Goal: Information Seeking & Learning: Compare options

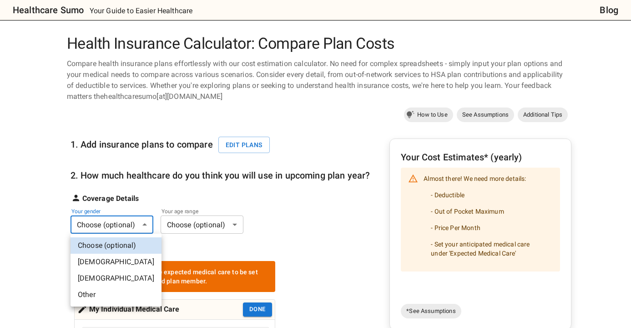
click at [143, 222] on div at bounding box center [315, 164] width 631 height 328
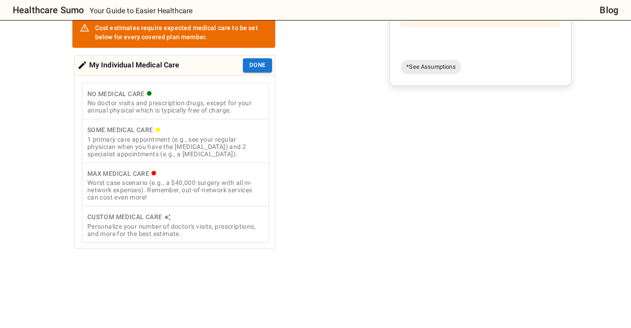
scroll to position [248, 0]
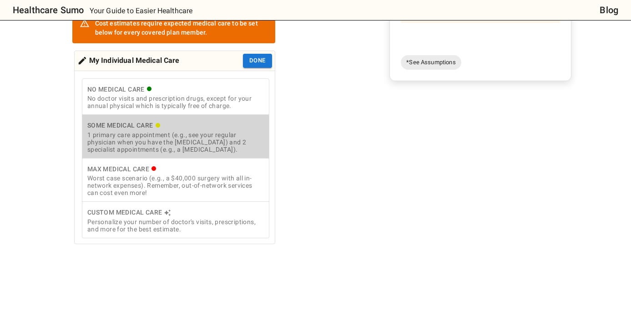
click at [213, 147] on div "1 primary care appointment (e.g., see your regular physician when you have the …" at bounding box center [175, 142] width 177 height 22
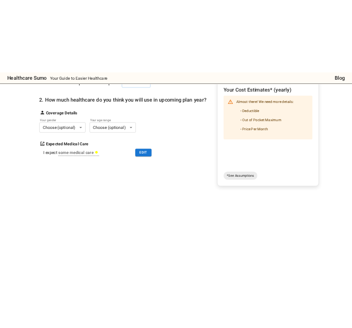
scroll to position [0, 0]
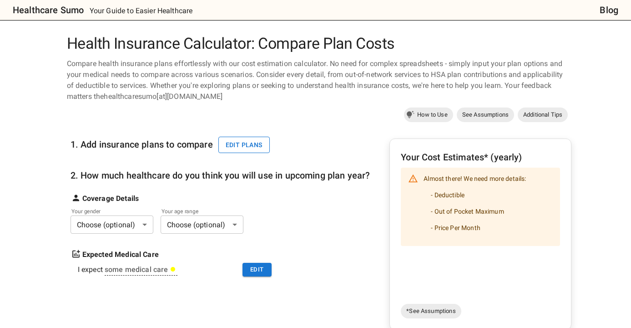
click at [244, 145] on button "Edit plans" at bounding box center [243, 144] width 51 height 17
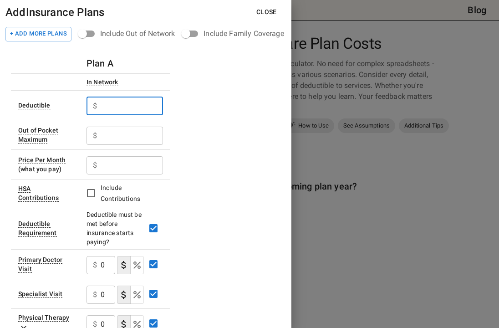
click at [106, 106] on input "text" at bounding box center [132, 106] width 62 height 18
type input "3000"
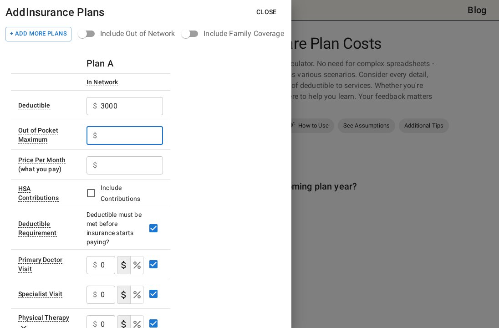
click at [133, 136] on input "text" at bounding box center [132, 135] width 62 height 18
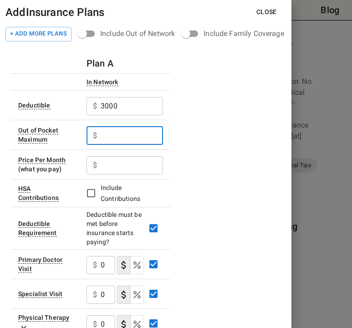
click at [109, 136] on input "text" at bounding box center [132, 135] width 62 height 18
type input "7500"
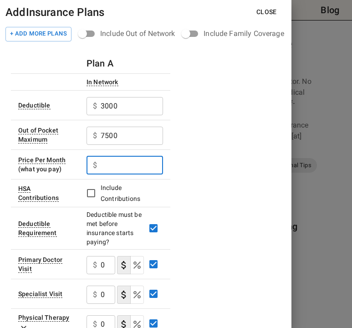
click at [116, 165] on input "text" at bounding box center [132, 165] width 62 height 18
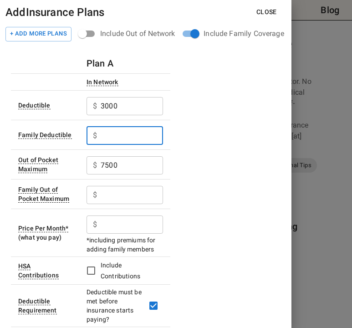
click at [110, 136] on input "text" at bounding box center [132, 135] width 62 height 18
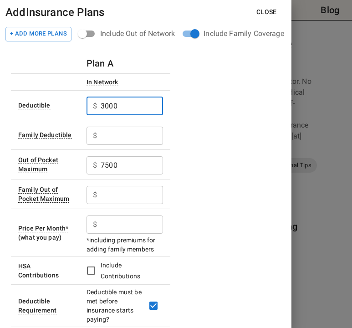
drag, startPoint x: 126, startPoint y: 104, endPoint x: 83, endPoint y: 104, distance: 42.3
click at [85, 104] on td "$ 3000 ​" at bounding box center [124, 105] width 91 height 30
type input "1000"
click at [110, 137] on input "text" at bounding box center [132, 135] width 62 height 18
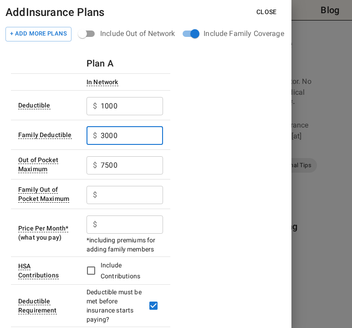
type input "3000"
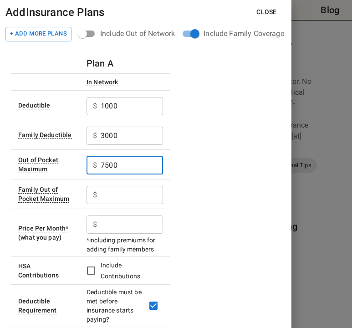
drag, startPoint x: 122, startPoint y: 167, endPoint x: 81, endPoint y: 165, distance: 41.0
click at [81, 165] on td "$ 7500 ​" at bounding box center [124, 164] width 91 height 30
type input "3500"
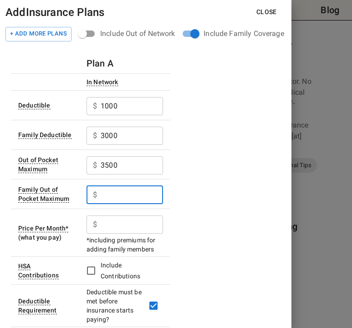
click at [109, 196] on input "text" at bounding box center [132, 195] width 62 height 18
type input "7500"
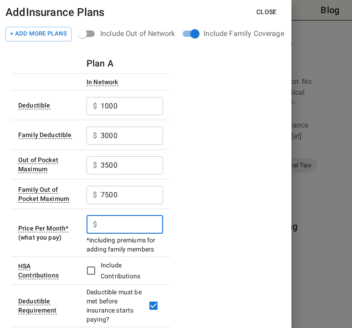
click at [133, 224] on input "text" at bounding box center [132, 224] width 62 height 18
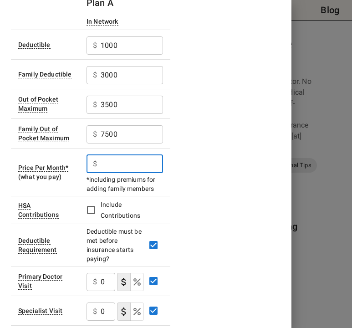
scroll to position [68, 0]
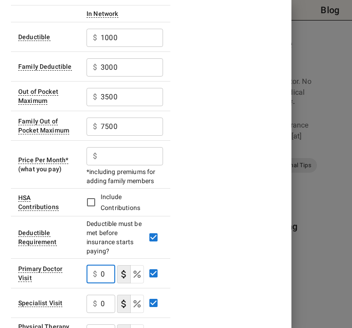
drag, startPoint x: 107, startPoint y: 273, endPoint x: 99, endPoint y: 273, distance: 8.7
click at [99, 273] on div "$ 0 ​" at bounding box center [100, 274] width 29 height 18
type input "20"
drag, startPoint x: 106, startPoint y: 306, endPoint x: 97, endPoint y: 306, distance: 8.6
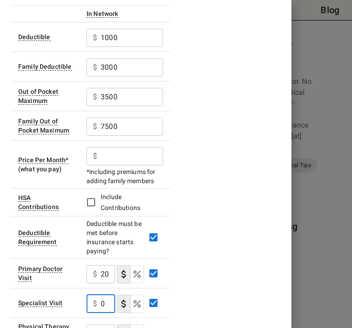
click at [98, 306] on div "$ 0 ​" at bounding box center [100, 303] width 29 height 18
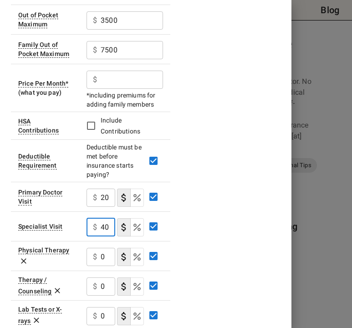
scroll to position [156, 0]
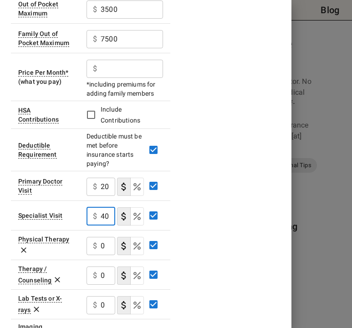
type input "40"
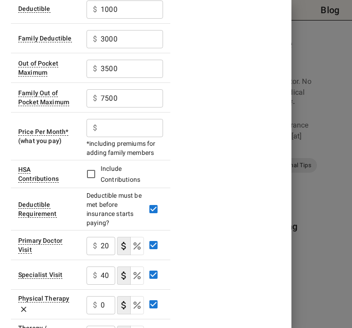
scroll to position [97, 0]
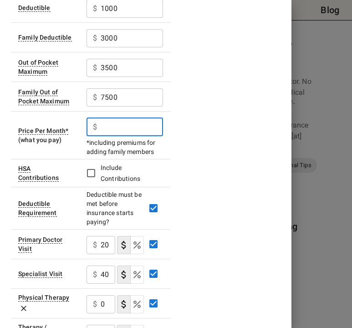
click at [105, 131] on input "text" at bounding box center [132, 127] width 62 height 18
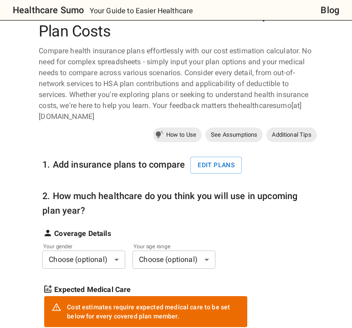
scroll to position [41, 0]
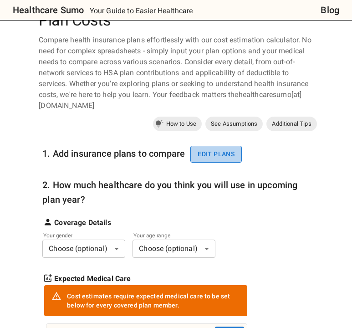
click at [222, 157] on button "Edit plans" at bounding box center [215, 154] width 51 height 17
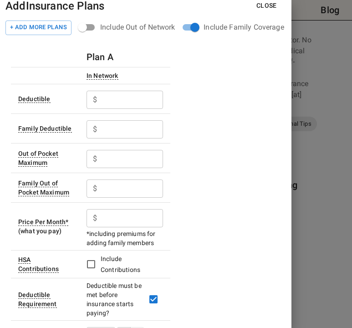
scroll to position [8, 0]
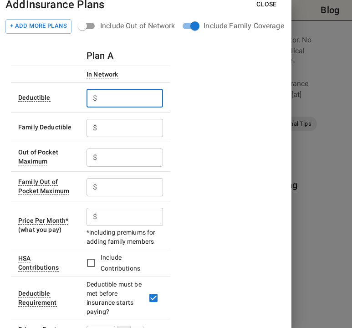
click at [117, 98] on input "text" at bounding box center [132, 98] width 62 height 18
type input "1000"
click at [125, 126] on input "text" at bounding box center [132, 128] width 62 height 18
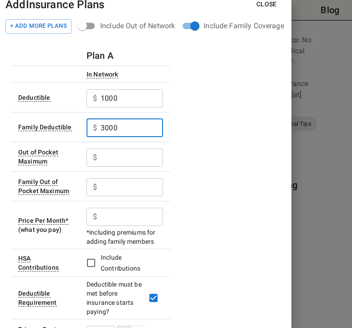
type input "3000"
click at [120, 160] on input "text" at bounding box center [132, 157] width 62 height 18
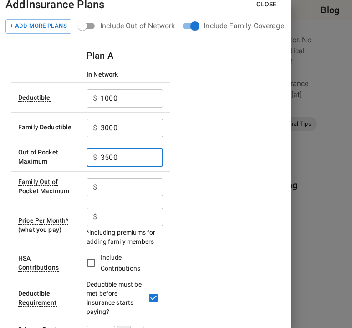
type input "3500"
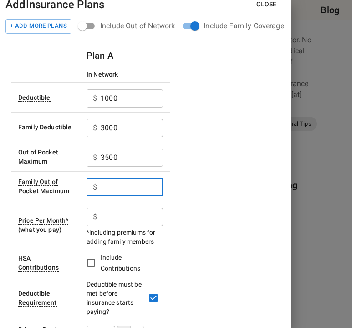
click at [112, 187] on input "text" at bounding box center [132, 187] width 62 height 18
type input "7500"
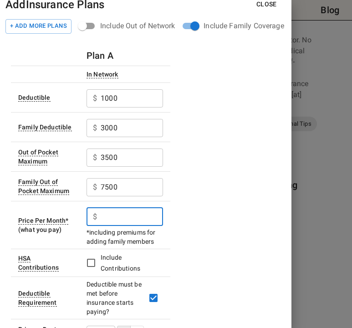
click at [135, 220] on input "text" at bounding box center [132, 216] width 62 height 18
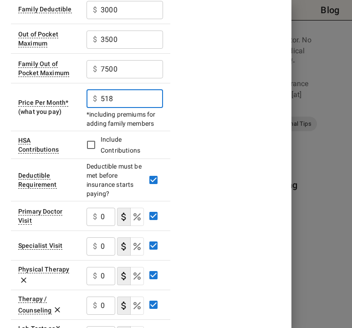
scroll to position [134, 0]
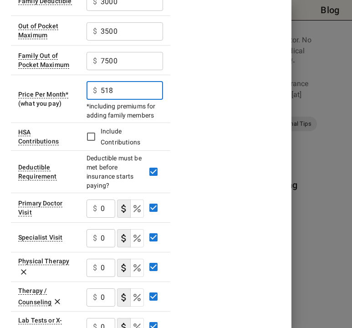
type input "518"
click at [102, 206] on input "0" at bounding box center [108, 208] width 15 height 18
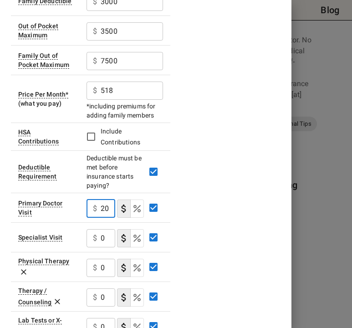
scroll to position [0, 0]
type input "200"
click at [102, 238] on input "0" at bounding box center [108, 238] width 15 height 18
type input "400"
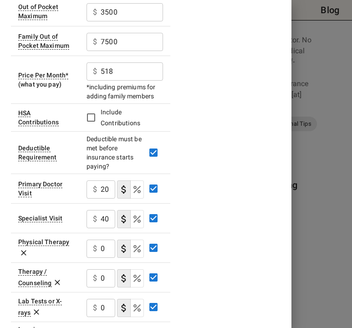
scroll to position [154, 0]
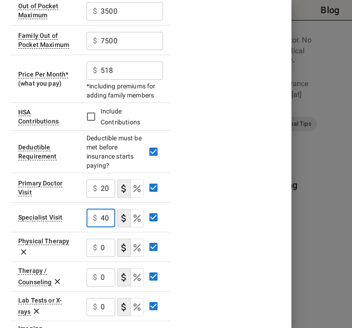
click at [103, 247] on input "0" at bounding box center [108, 247] width 15 height 18
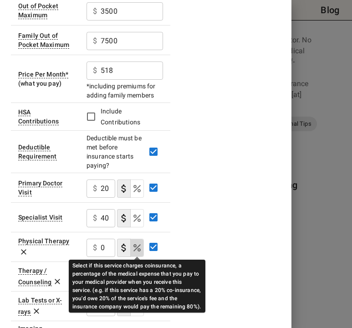
click at [137, 248] on icon "Select if this service charges coinsurance, a percentage of the medical expense…" at bounding box center [136, 247] width 7 height 7
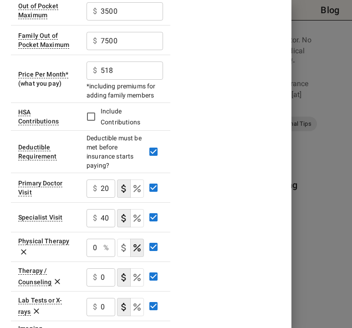
click at [101, 247] on div "0 % ​" at bounding box center [100, 247] width 29 height 18
type input "20"
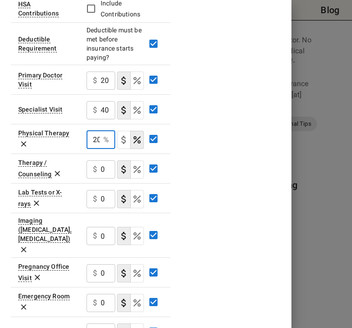
scroll to position [264, 0]
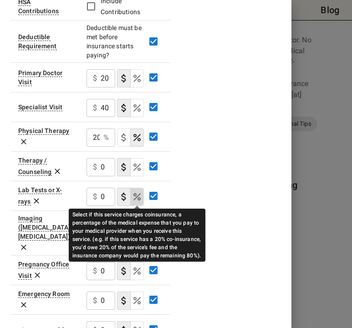
click at [137, 196] on icon "Select if this service charges coinsurance, a percentage of the medical expense…" at bounding box center [136, 196] width 7 height 7
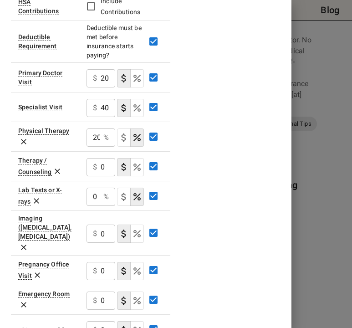
click at [106, 197] on p "%" at bounding box center [105, 196] width 5 height 11
click at [98, 197] on input "0" at bounding box center [92, 196] width 13 height 18
type input "20"
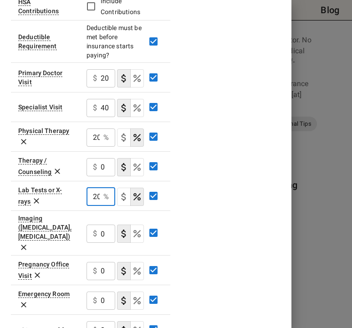
click at [100, 231] on div "$ 0 ​" at bounding box center [100, 233] width 29 height 18
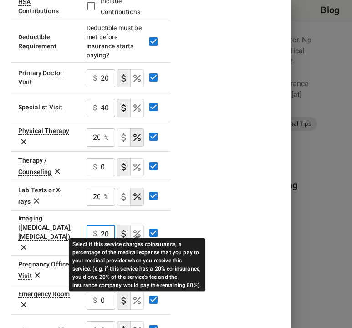
type input "20"
click at [136, 230] on icon "Select if this service charges coinsurance, a percentage of the medical expense…" at bounding box center [136, 233] width 7 height 7
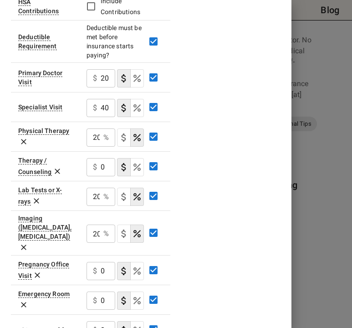
click at [212, 199] on div "Plan A In Network Deductible $ 1000 ​ Family Deductible $ 3000 ​ Out of Pocket …" at bounding box center [145, 170] width 269 height 762
click at [103, 262] on input "0" at bounding box center [108, 271] width 15 height 18
type input "20"
click at [103, 165] on input "0" at bounding box center [108, 167] width 15 height 18
type input "20"
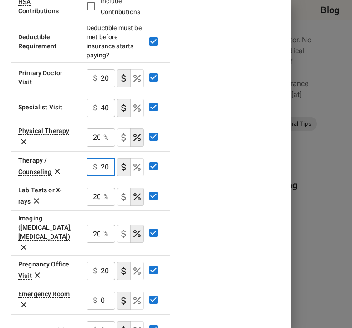
click at [218, 217] on div "Plan A In Network Deductible $ 1000 ​ Family Deductible $ 3000 ​ Out of Pocket …" at bounding box center [145, 170] width 269 height 762
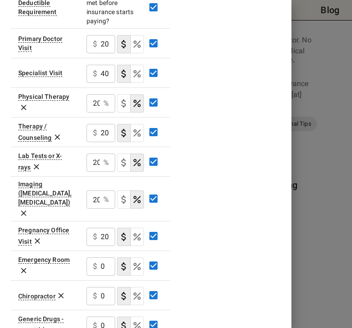
scroll to position [303, 0]
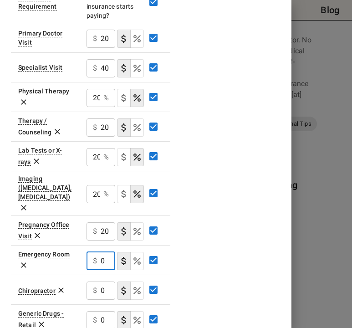
click at [107, 252] on input "0" at bounding box center [108, 261] width 15 height 18
click at [101, 252] on input "250" at bounding box center [108, 261] width 15 height 18
click at [109, 252] on input "250" at bounding box center [108, 261] width 15 height 18
type input "2"
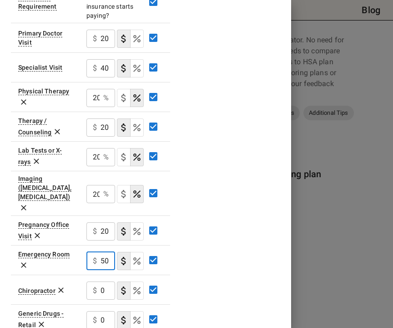
type input "250"
click at [230, 214] on div "Plan A In Network Deductible $ 1000 ​ Family Deductible $ 3000 ​ Out of Pocket …" at bounding box center [145, 131] width 269 height 762
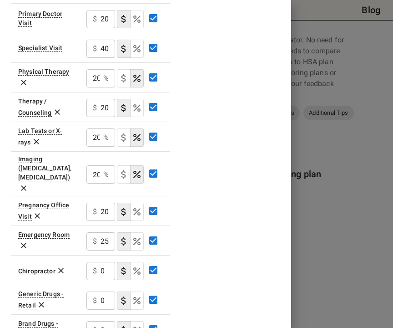
scroll to position [341, 0]
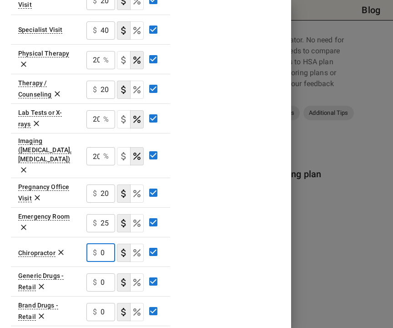
click at [102, 243] on input "0" at bounding box center [108, 252] width 15 height 18
click at [110, 243] on input "0" at bounding box center [108, 252] width 15 height 18
type input "20"
click at [199, 244] on div "Plan A In Network Deductible $ 1000 ​ Family Deductible $ 3000 ​ Out of Pocket …" at bounding box center [145, 93] width 269 height 762
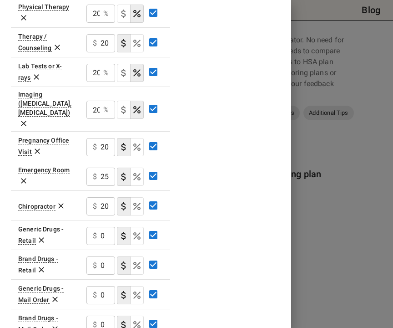
scroll to position [389, 0]
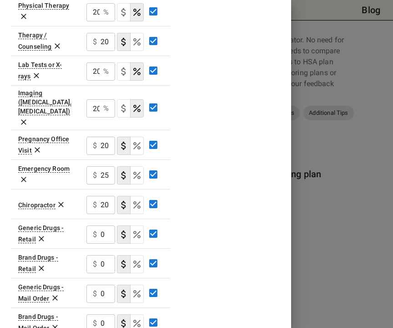
click at [351, 246] on div at bounding box center [196, 164] width 393 height 328
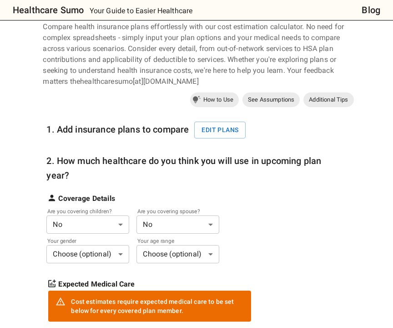
scroll to position [49, 0]
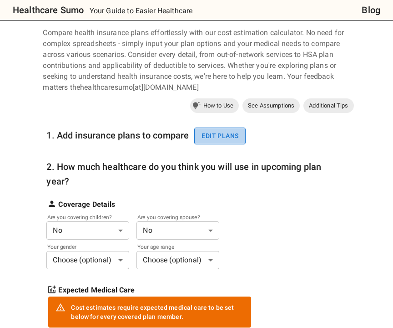
click at [221, 136] on button "Edit plans" at bounding box center [219, 135] width 51 height 17
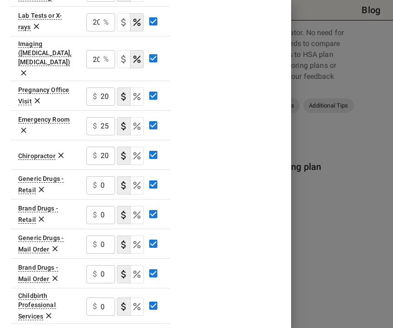
scroll to position [442, 0]
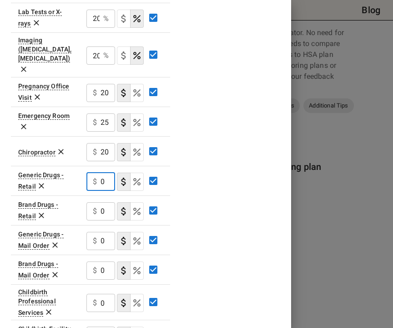
click at [105, 172] on input "0" at bounding box center [108, 181] width 15 height 18
type input "15"
click at [103, 202] on input "0" at bounding box center [108, 211] width 15 height 18
type input "30"
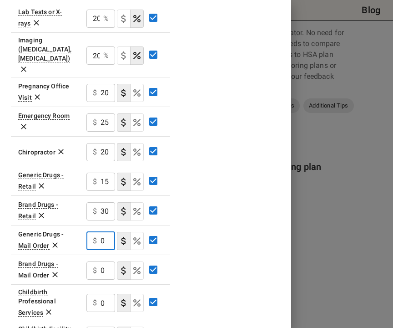
click at [107, 232] on input "0" at bounding box center [108, 241] width 15 height 18
type input "30"
click at [102, 261] on input "0" at bounding box center [108, 270] width 15 height 18
type input "600"
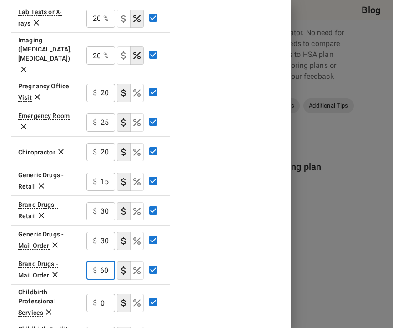
scroll to position [0, 0]
click at [105, 293] on input "0" at bounding box center [108, 302] width 15 height 18
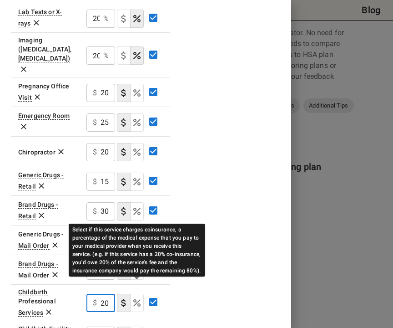
type input "20"
click at [135, 299] on icon "Select if this service charges coinsurance, a percentage of the medical expense…" at bounding box center [136, 302] width 7 height 7
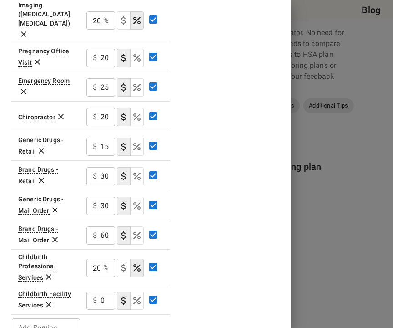
scroll to position [483, 0]
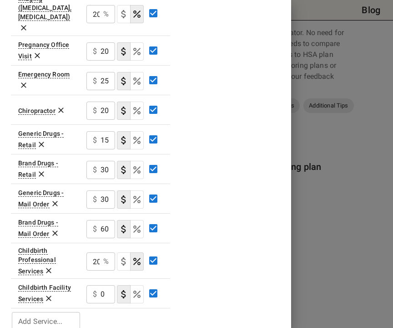
click at [104, 285] on input "0" at bounding box center [108, 294] width 15 height 18
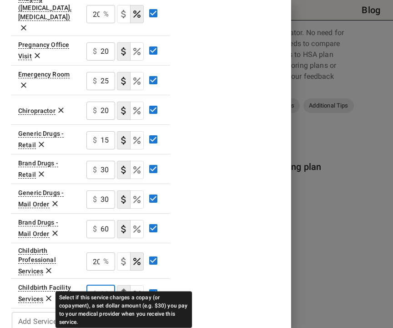
type input "20"
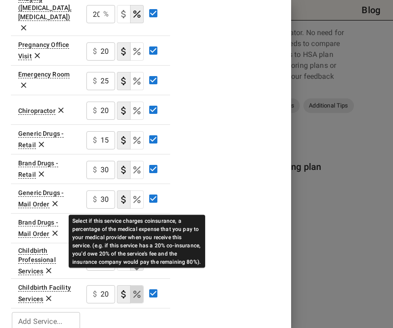
click at [136, 288] on icon "Select if this service charges coinsurance, a percentage of the medical expense…" at bounding box center [136, 293] width 11 height 11
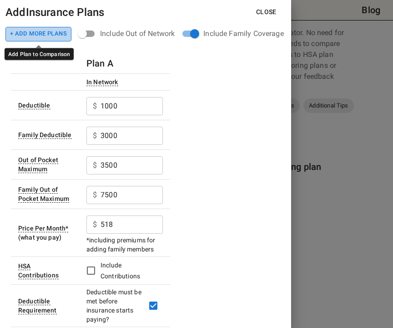
click at [40, 31] on button "+ Add More Plans" at bounding box center [38, 34] width 66 height 15
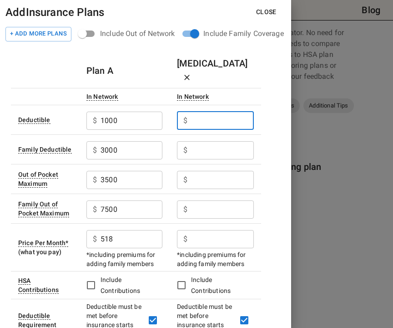
click at [204, 111] on input "text" at bounding box center [222, 120] width 63 height 18
type input "1650"
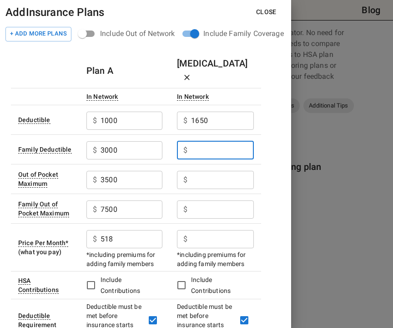
click at [226, 141] on input "text" at bounding box center [222, 150] width 63 height 18
type input "3300"
click at [206, 171] on input "text" at bounding box center [222, 180] width 63 height 18
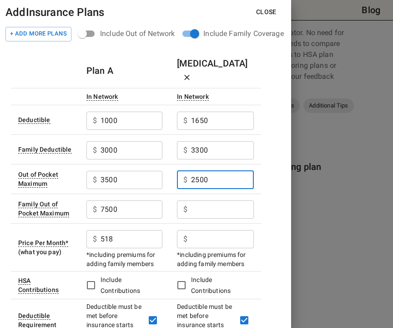
type input "2500"
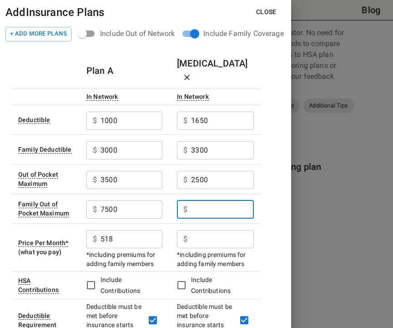
click at [200, 200] on input "text" at bounding box center [222, 209] width 63 height 18
type input "5000"
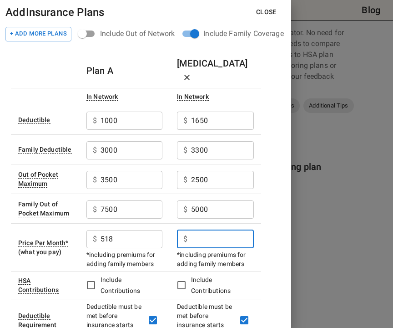
click at [207, 230] on input "text" at bounding box center [222, 239] width 63 height 18
click at [195, 230] on input "text" at bounding box center [222, 239] width 63 height 18
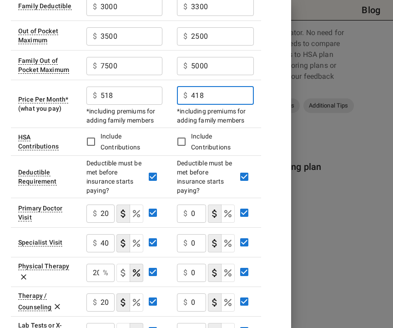
scroll to position [145, 0]
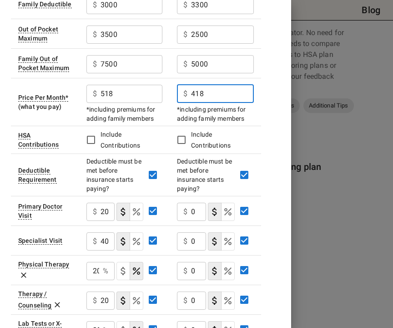
type input "418"
click at [192, 202] on input "0" at bounding box center [198, 211] width 15 height 18
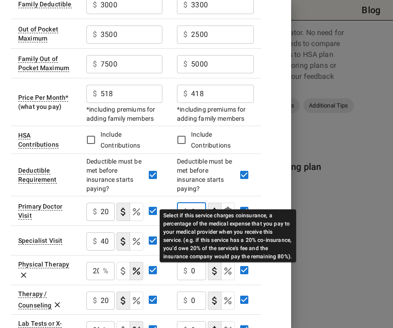
click at [228, 206] on icon "Select if this service charges coinsurance, a percentage of the medical expense…" at bounding box center [227, 211] width 11 height 11
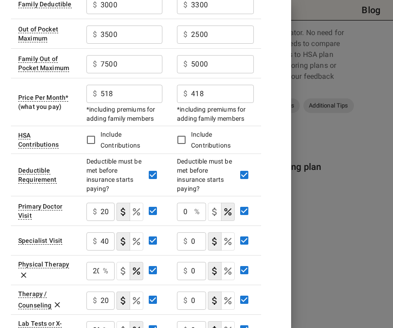
click at [279, 185] on div "Plan A [MEDICAL_DATA] In Network In Network Deductible $ 1000 ​ $ 1650 ​ Family…" at bounding box center [145, 296] width 269 height 776
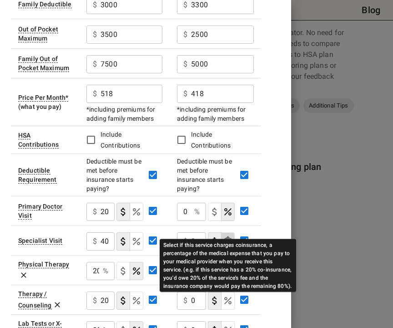
click at [230, 236] on icon "Select if this service charges coinsurance, a percentage of the medical expense…" at bounding box center [227, 241] width 11 height 11
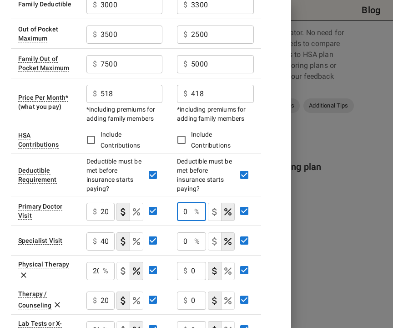
click at [186, 202] on input "0" at bounding box center [184, 211] width 14 height 18
type input "20"
click at [184, 232] on input "0" at bounding box center [184, 241] width 14 height 18
type input "20"
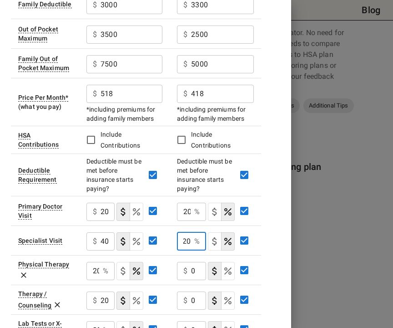
scroll to position [0, 0]
click at [193, 262] on input "0" at bounding box center [198, 271] width 15 height 18
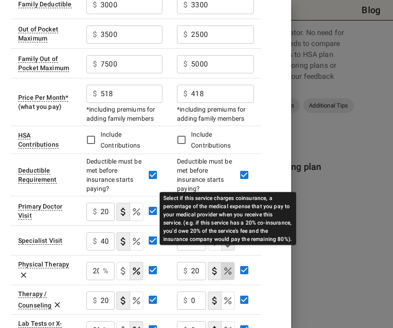
click at [228, 265] on icon "Select if this service charges coinsurance, a percentage of the medical expense…" at bounding box center [227, 270] width 11 height 11
type input "20"
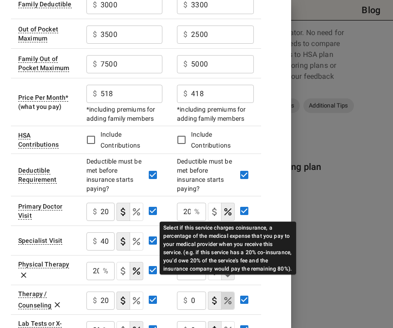
click at [229, 297] on icon "Select if this service charges coinsurance, a percentage of the medical expense…" at bounding box center [227, 300] width 7 height 7
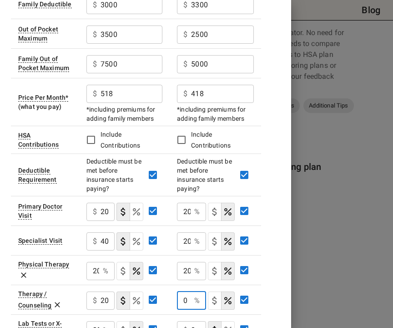
click at [187, 291] on input "0" at bounding box center [184, 300] width 14 height 18
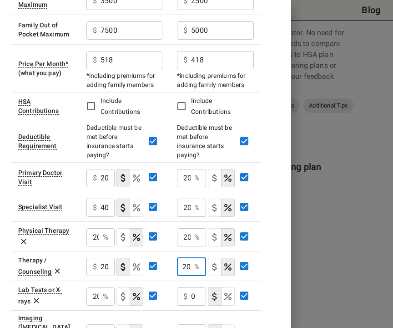
scroll to position [192, 0]
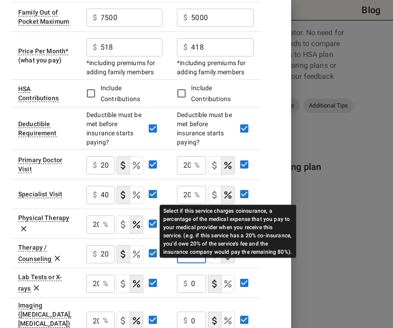
type input "20"
click at [228, 278] on icon "Select if this service charges coinsurance, a percentage of the medical expense…" at bounding box center [227, 283] width 11 height 11
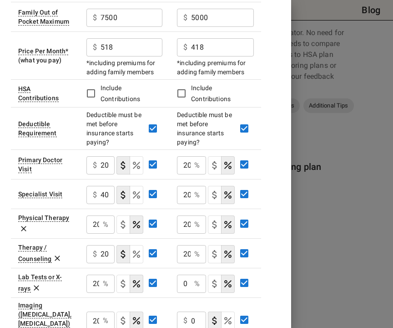
click at [197, 278] on p "%" at bounding box center [196, 283] width 5 height 11
click at [187, 274] on input "0" at bounding box center [184, 283] width 14 height 18
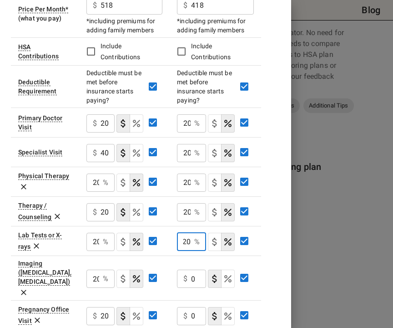
scroll to position [260, 0]
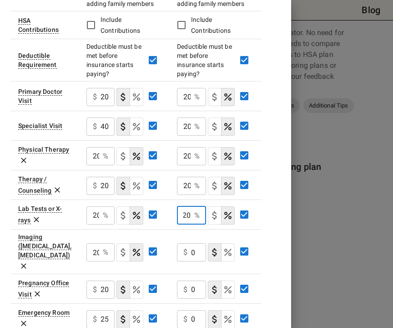
type input "20"
click at [193, 243] on input "0" at bounding box center [198, 252] width 15 height 18
type input "20"
click at [227, 247] on icon "Select if this service charges coinsurance, a percentage of the medical expense…" at bounding box center [227, 252] width 11 height 11
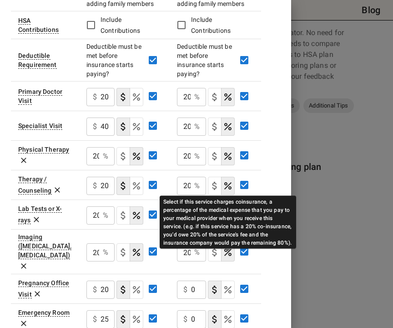
click at [227, 284] on icon "Select if this service charges coinsurance, a percentage of the medical expense…" at bounding box center [227, 289] width 11 height 11
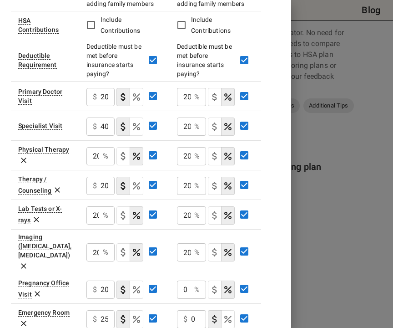
click at [187, 280] on input "0" at bounding box center [184, 289] width 14 height 18
type input "20"
click at [194, 310] on input "0" at bounding box center [198, 319] width 15 height 18
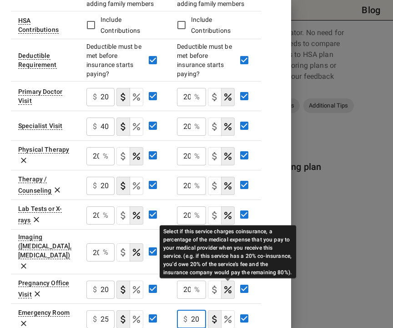
type input "20"
click at [227, 313] on icon "Select if this service charges coinsurance, a percentage of the medical expense…" at bounding box center [227, 318] width 11 height 11
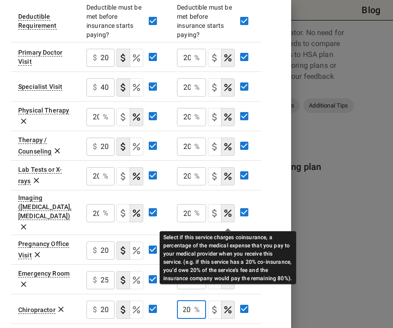
scroll to position [302, 0]
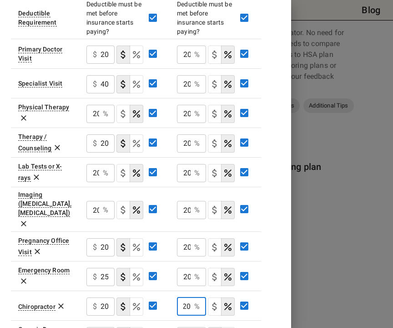
type input "20"
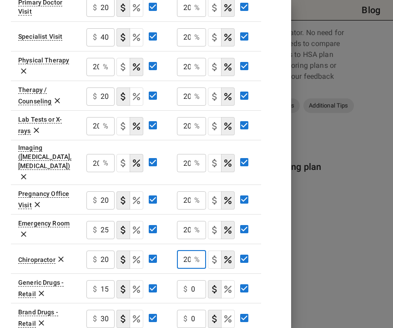
scroll to position [362, 0]
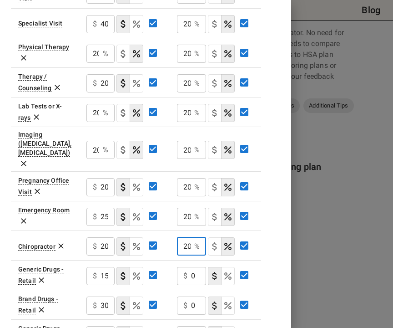
click at [194, 267] on input "0" at bounding box center [198, 276] width 15 height 18
type input "15"
click at [196, 296] on input "0" at bounding box center [198, 305] width 15 height 18
type input "30"
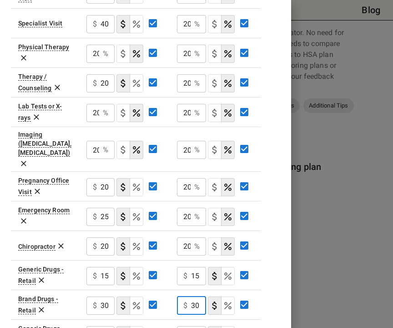
type input "30"
click at [282, 292] on div "Add Insurance Plans Close + Add More Plans Include Out of Network Include Famil…" at bounding box center [145, 164] width 291 height 328
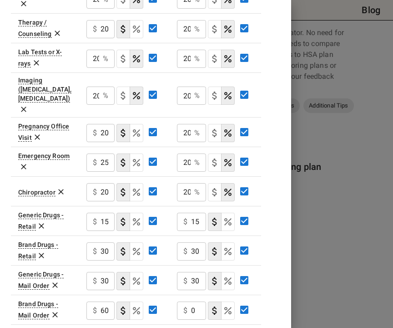
scroll to position [417, 0]
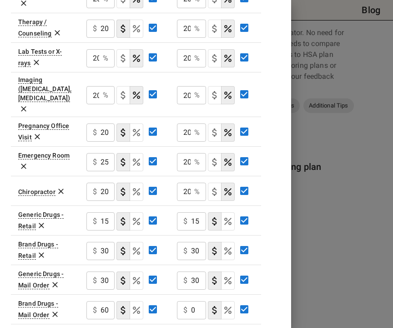
click at [191, 301] on div "$ 0 ​" at bounding box center [191, 310] width 29 height 18
type input "60"
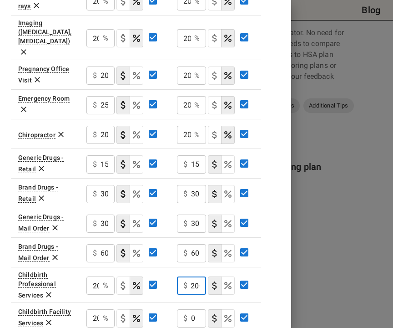
scroll to position [483, 0]
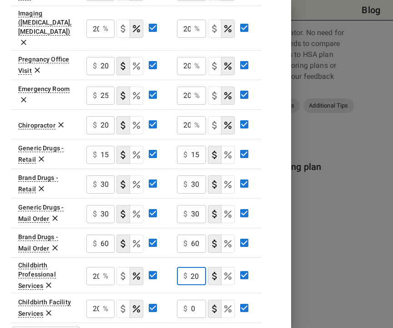
type input "200"
click at [195, 299] on input "0" at bounding box center [198, 308] width 15 height 18
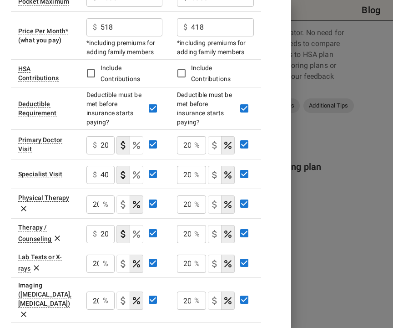
scroll to position [0, 0]
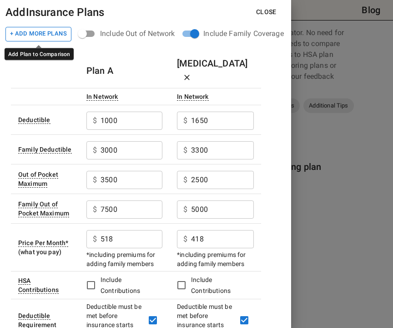
type input "20"
click at [51, 33] on button "+ Add More Plans" at bounding box center [38, 34] width 66 height 15
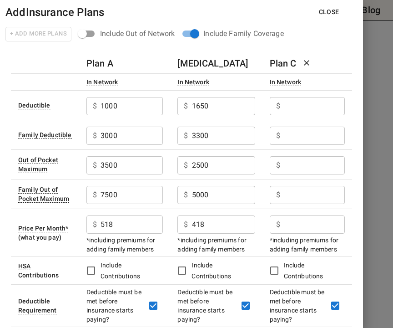
click at [306, 107] on input "text" at bounding box center [314, 106] width 61 height 18
type input "3500"
click at [308, 141] on input "text" at bounding box center [314, 135] width 61 height 18
type input "7000"
click at [291, 162] on input "text" at bounding box center [314, 165] width 61 height 18
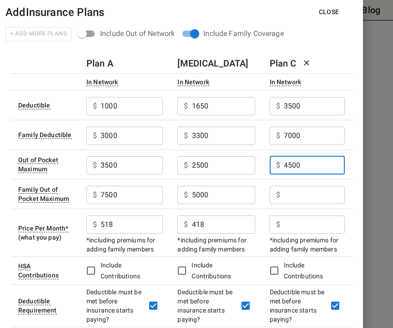
type input "4500"
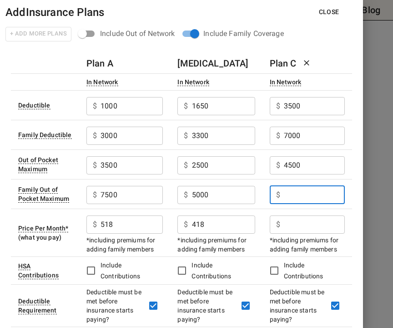
click at [306, 197] on input "text" at bounding box center [314, 195] width 61 height 18
type input "9000"
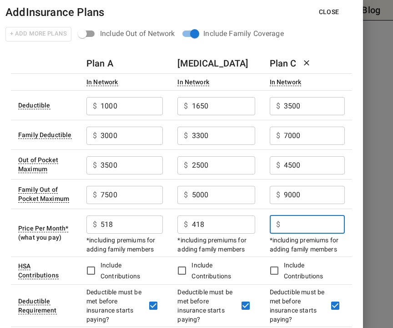
click at [296, 222] on input "text" at bounding box center [314, 224] width 61 height 18
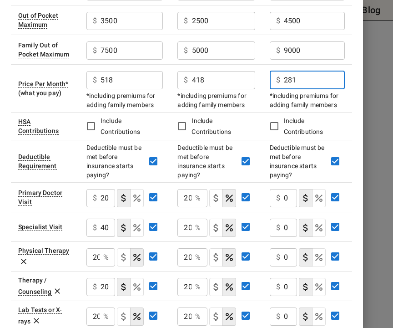
scroll to position [149, 0]
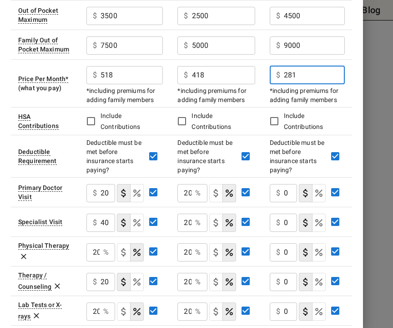
type input "281"
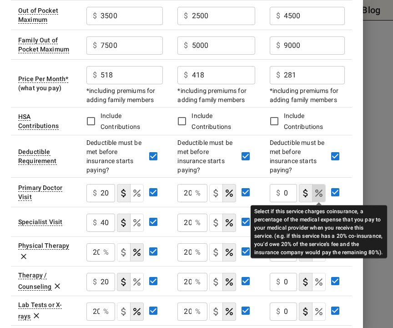
click at [321, 194] on icon "Select if this service charges coinsurance, a percentage of the medical expense…" at bounding box center [318, 192] width 7 height 7
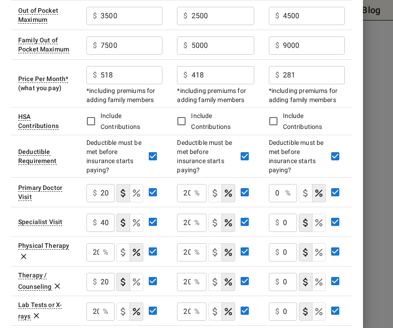
click at [283, 193] on div "0 % ​" at bounding box center [283, 193] width 28 height 18
type input "20"
click at [281, 220] on div "$ 0 ​" at bounding box center [283, 222] width 28 height 18
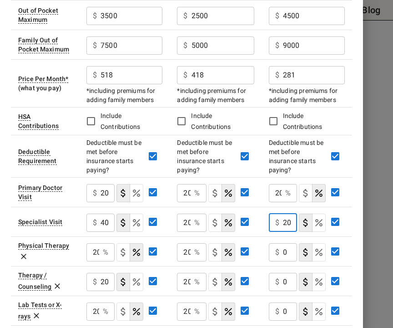
type input "20"
click at [318, 222] on icon "Select if this service charges coinsurance, a percentage of the medical expense…" at bounding box center [318, 222] width 7 height 7
click at [283, 253] on input "0" at bounding box center [290, 252] width 14 height 18
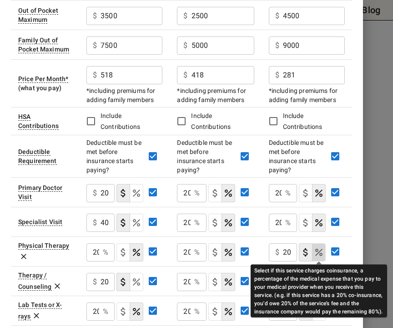
click at [323, 255] on icon "Select if this service charges coinsurance, a percentage of the medical expense…" at bounding box center [318, 252] width 11 height 11
type input "20"
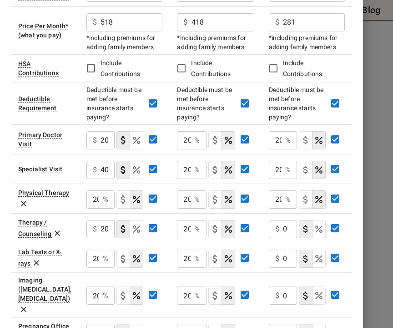
scroll to position [208, 0]
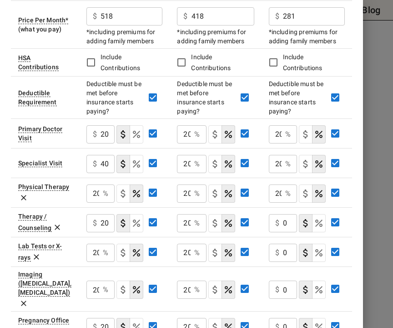
click at [281, 224] on div "$ 0 ​" at bounding box center [283, 223] width 28 height 18
type input "20"
click at [319, 222] on icon "Select if this service charges coinsurance, a percentage of the medical expense…" at bounding box center [318, 222] width 7 height 7
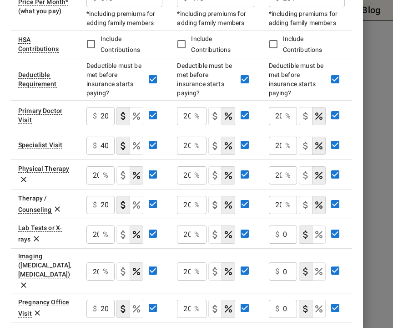
scroll to position [239, 0]
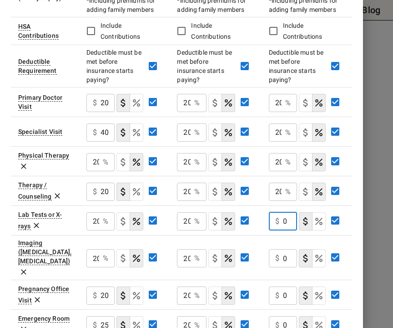
click at [285, 221] on input "0" at bounding box center [290, 221] width 14 height 18
type input "20"
click at [288, 249] on input "0" at bounding box center [290, 258] width 14 height 18
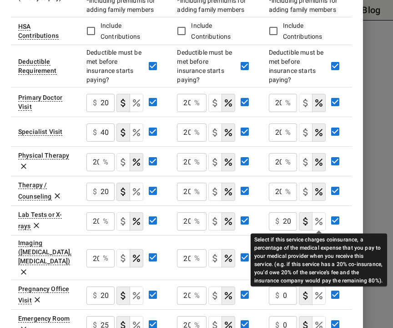
type input "20"
click at [318, 219] on icon "Select if this service charges coinsurance, a percentage of the medical expense…" at bounding box center [318, 221] width 11 height 11
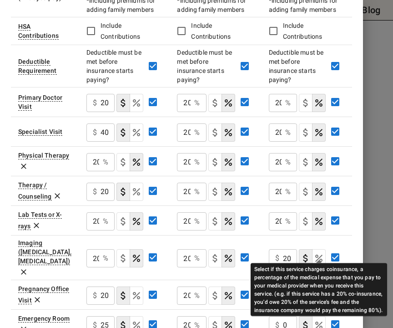
click at [319, 253] on icon "Select if this service charges coinsurance, a percentage of the medical expense…" at bounding box center [318, 258] width 11 height 11
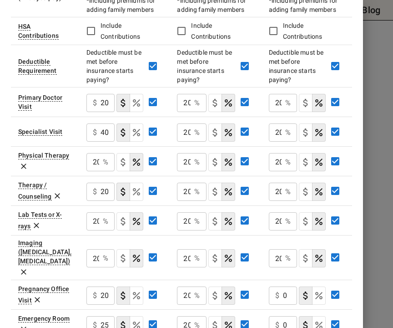
scroll to position [277, 0]
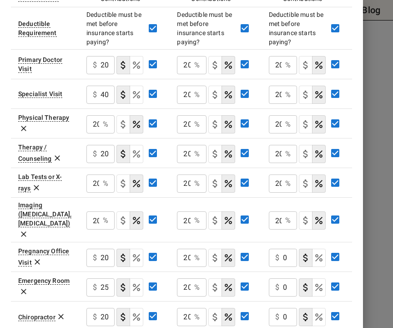
click at [280, 248] on div "$ 0 ​" at bounding box center [283, 257] width 28 height 18
type input "20"
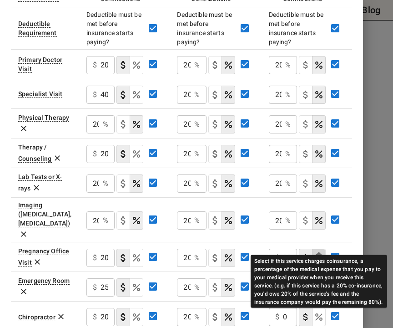
scroll to position [0, 0]
click at [323, 252] on icon "Select if this service charges coinsurance, a percentage of the medical expense…" at bounding box center [318, 257] width 11 height 11
type button "COINSURANCE"
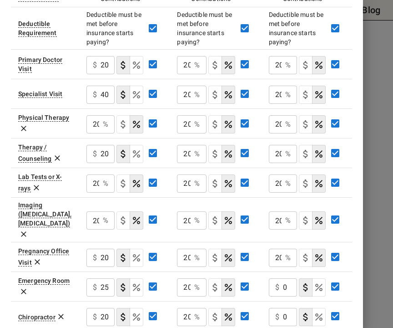
click at [351, 232] on div "Add Insurance Plans Close + Add More Plans Include Out of Network Include Famil…" at bounding box center [181, 164] width 363 height 328
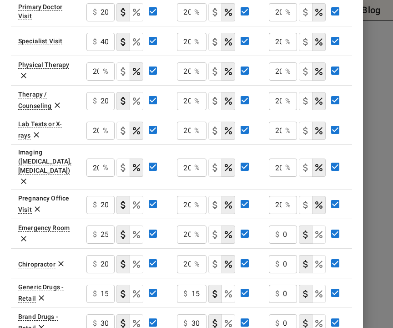
click at [283, 225] on input "0" at bounding box center [290, 234] width 14 height 18
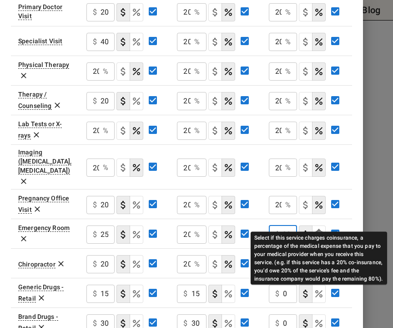
click at [320, 231] on icon "Select if this service charges coinsurance, a percentage of the medical expense…" at bounding box center [318, 234] width 7 height 7
type input "20"
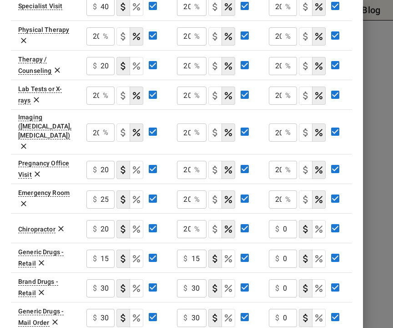
scroll to position [372, 0]
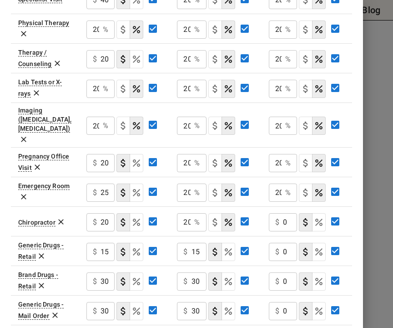
click at [288, 213] on input "0" at bounding box center [290, 222] width 14 height 18
type input "20"
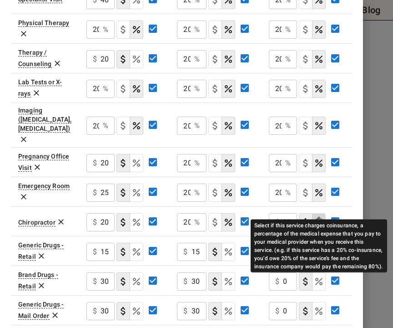
scroll to position [0, 0]
click at [323, 217] on icon "Select if this service charges coinsurance, a percentage of the medical expense…" at bounding box center [318, 222] width 11 height 11
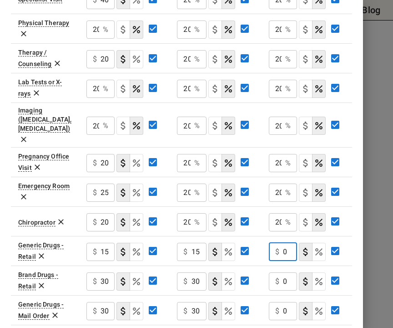
click at [283, 243] on input "0" at bounding box center [290, 252] width 14 height 18
click at [322, 248] on icon "Select if this service charges coinsurance, a percentage of the medical expense…" at bounding box center [318, 251] width 7 height 7
type input "20"
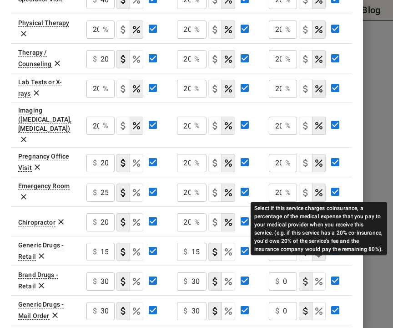
click at [322, 276] on icon "Select if this service charges coinsurance, a percentage of the medical expense…" at bounding box center [318, 281] width 11 height 11
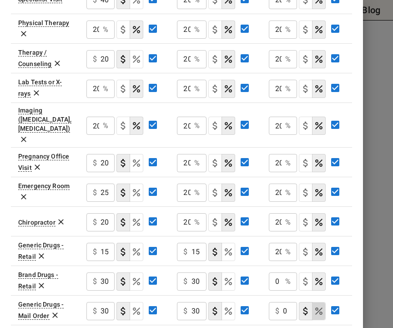
click at [321, 302] on button "coinsurance" at bounding box center [319, 311] width 14 height 18
click at [276, 272] on input "0" at bounding box center [275, 281] width 13 height 18
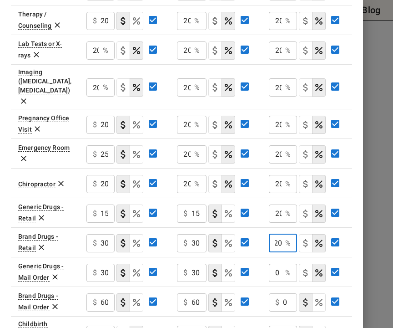
scroll to position [411, 0]
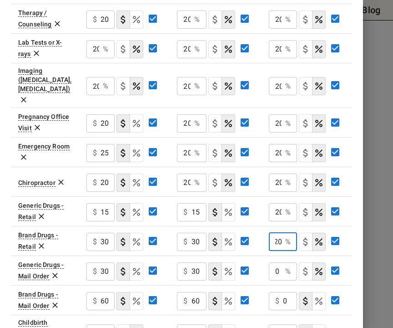
type input "20"
click at [321, 297] on icon "Select if this service charges coinsurance, a percentage of the medical expense…" at bounding box center [318, 300] width 7 height 7
click at [283, 292] on div "0 % ​" at bounding box center [283, 301] width 28 height 18
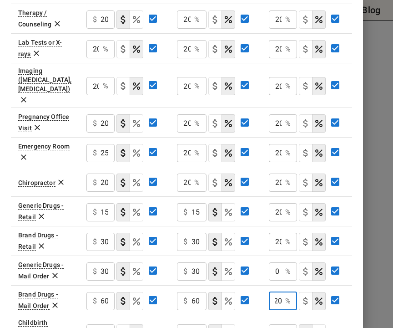
type input "20"
click at [278, 262] on input "0" at bounding box center [275, 271] width 13 height 18
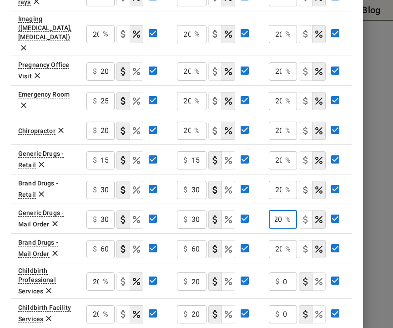
scroll to position [483, 0]
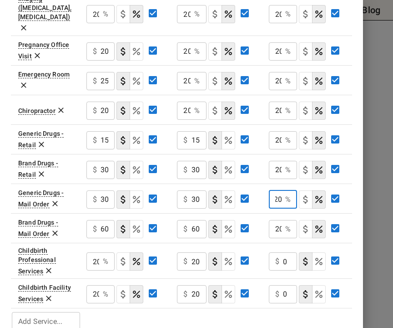
type input "20"
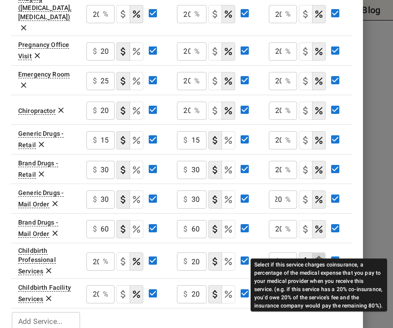
scroll to position [0, 0]
click at [321, 258] on icon "Select if this service charges coinsurance, a percentage of the medical expense…" at bounding box center [318, 261] width 7 height 7
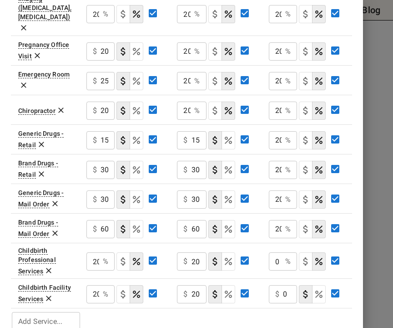
click at [277, 252] on input "0" at bounding box center [275, 261] width 13 height 18
type input "20"
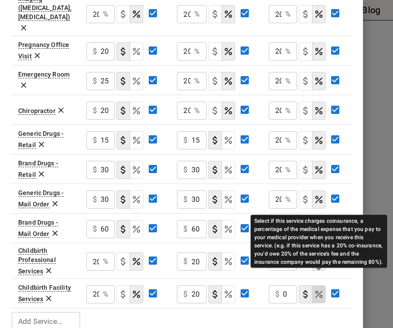
click at [323, 288] on icon "Select if this service charges coinsurance, a percentage of the medical expense…" at bounding box center [318, 293] width 11 height 11
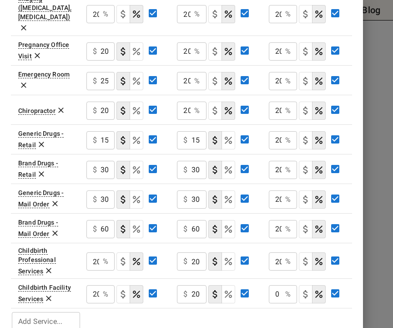
click at [281, 285] on input "0" at bounding box center [275, 294] width 13 height 18
type input "20"
click at [351, 151] on div "Add Insurance Plans Close + Add More Plans Include Out of Network Include Famil…" at bounding box center [181, 164] width 363 height 328
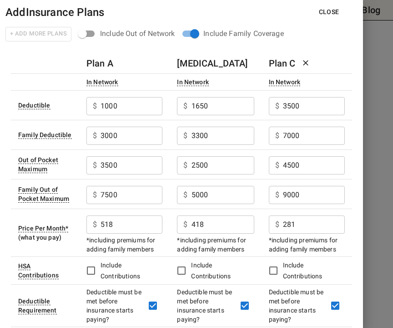
click at [324, 13] on button "Close" at bounding box center [329, 12] width 35 height 17
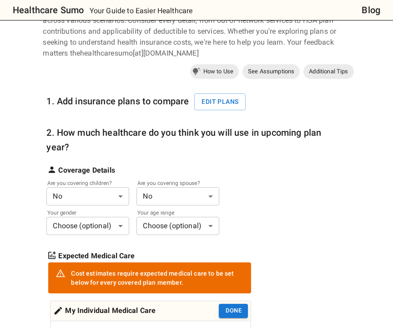
scroll to position [84, 0]
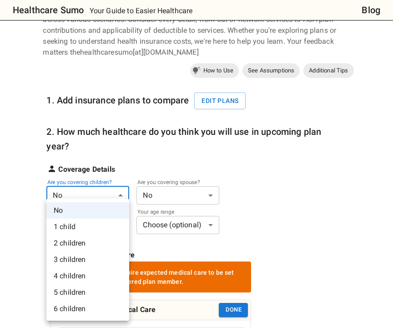
click at [76, 295] on li "5 children" at bounding box center [87, 292] width 83 height 16
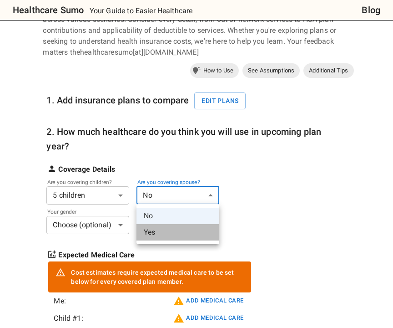
click at [153, 234] on li "Yes" at bounding box center [177, 232] width 83 height 16
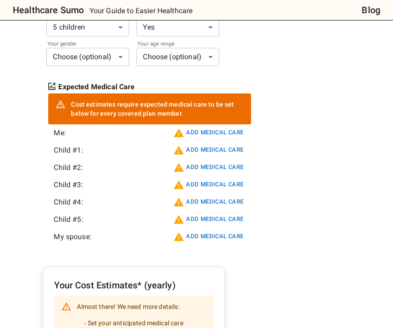
scroll to position [252, 0]
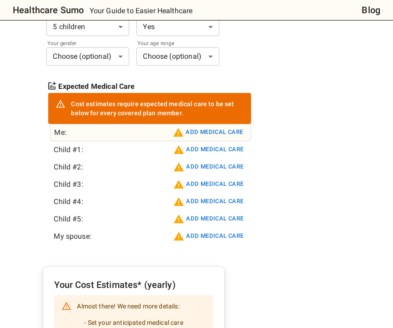
click at [209, 130] on button "Add medical care" at bounding box center [208, 132] width 75 height 15
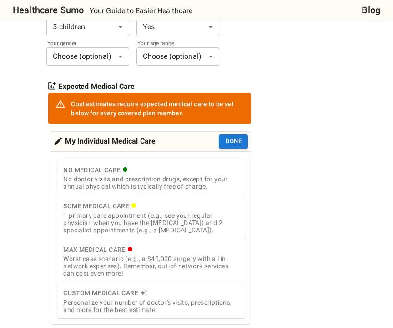
click at [131, 183] on div "No doctor visits and prescription drugs, except for your annual physical which …" at bounding box center [151, 182] width 177 height 15
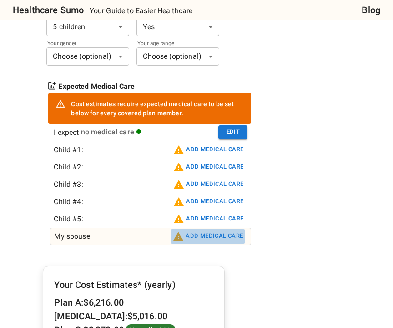
click at [197, 237] on button "Add medical care" at bounding box center [208, 236] width 75 height 15
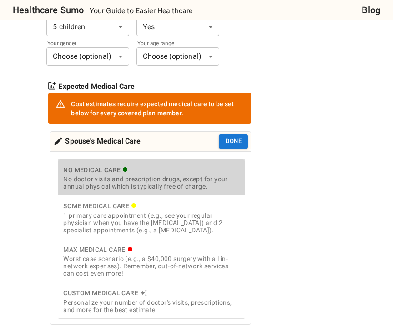
click at [157, 185] on div "No doctor visits and prescription drugs, except for your annual physical which …" at bounding box center [151, 182] width 177 height 15
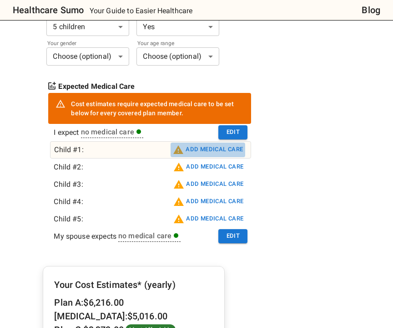
click at [216, 151] on button "Add medical care" at bounding box center [208, 149] width 75 height 15
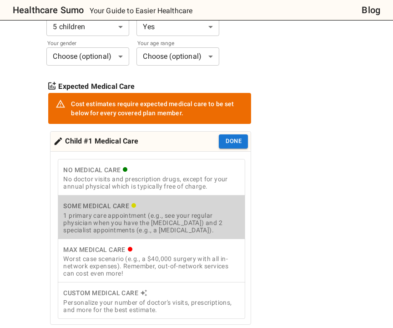
click at [165, 222] on div "1 primary care appointment (e.g., see your regular physician when you have the …" at bounding box center [151, 223] width 177 height 22
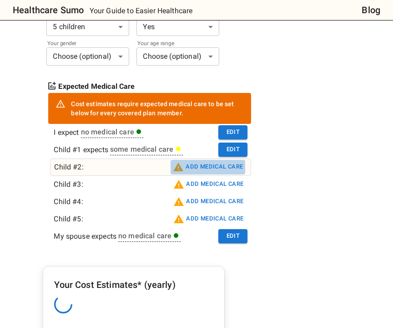
click at [217, 170] on button "Add medical care" at bounding box center [208, 167] width 75 height 15
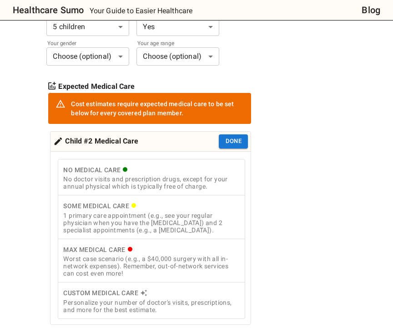
click at [163, 216] on div "1 primary care appointment (e.g., see your regular physician when you have the …" at bounding box center [151, 223] width 177 height 22
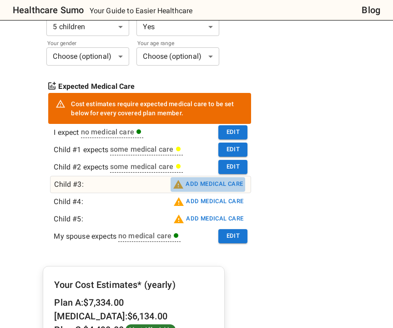
click at [205, 187] on button "Add medical care" at bounding box center [208, 184] width 75 height 15
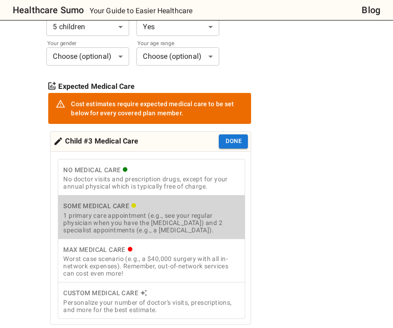
click at [184, 223] on div "1 primary care appointment (e.g., see your regular physician when you have the …" at bounding box center [151, 223] width 177 height 22
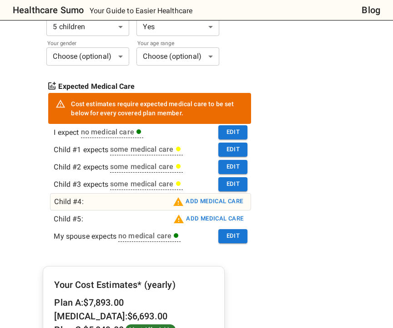
click at [222, 200] on button "Add medical care" at bounding box center [208, 201] width 75 height 15
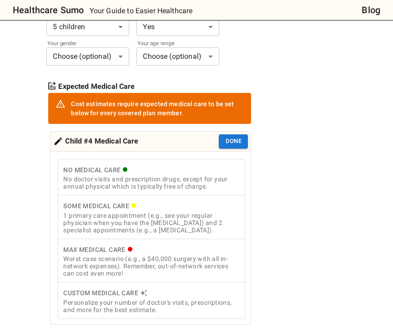
click at [169, 218] on div "1 primary care appointment (e.g., see your regular physician when you have the …" at bounding box center [151, 223] width 177 height 22
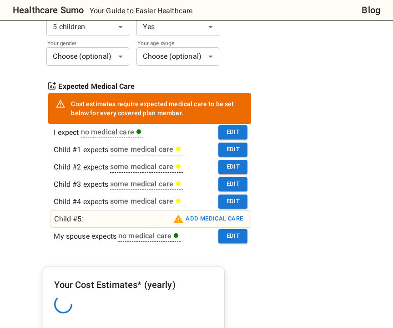
click at [212, 217] on button "Add medical care" at bounding box center [208, 219] width 75 height 15
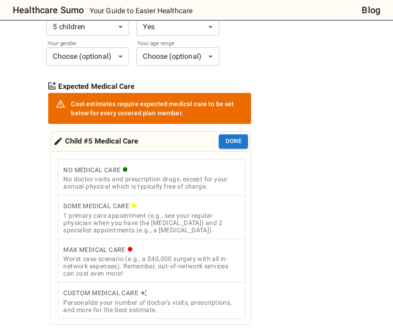
click at [167, 226] on div "1 primary care appointment (e.g., see your regular physician when you have the …" at bounding box center [151, 223] width 177 height 22
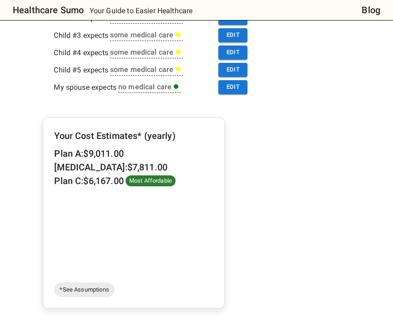
scroll to position [372, 0]
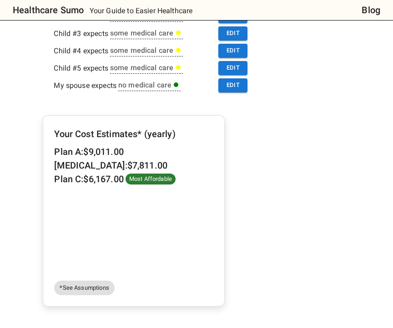
click at [97, 287] on span "*See Assumptions" at bounding box center [84, 287] width 60 height 9
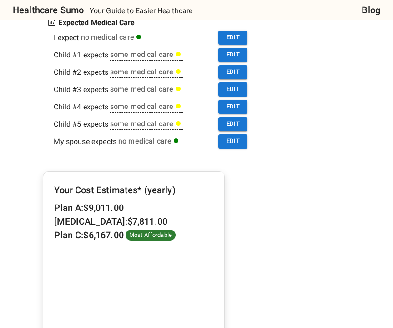
scroll to position [311, 0]
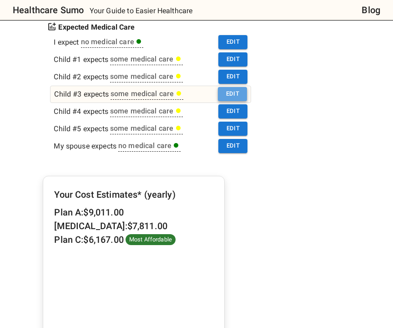
click at [237, 100] on button "Edit" at bounding box center [232, 94] width 29 height 14
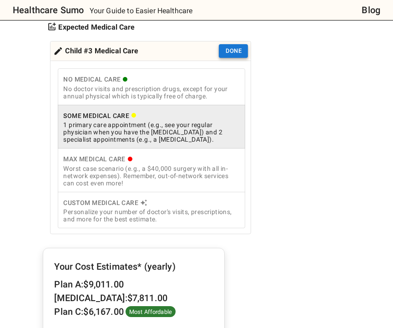
click at [229, 52] on button "Done" at bounding box center [233, 51] width 29 height 14
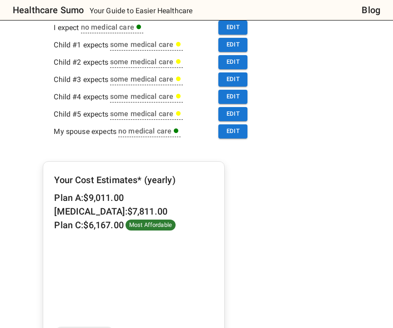
scroll to position [290, 0]
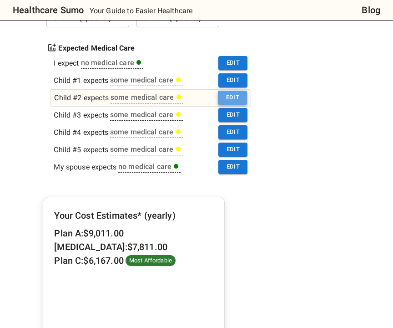
click at [233, 96] on button "Edit" at bounding box center [232, 98] width 29 height 14
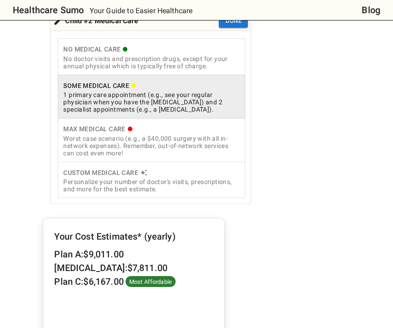
scroll to position [359, 0]
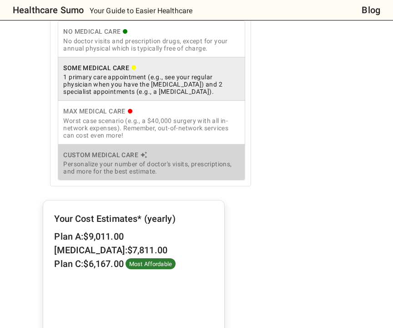
click at [110, 167] on div "Personalize your number of doctor's visits, prescriptions, and more for the bes…" at bounding box center [151, 167] width 177 height 15
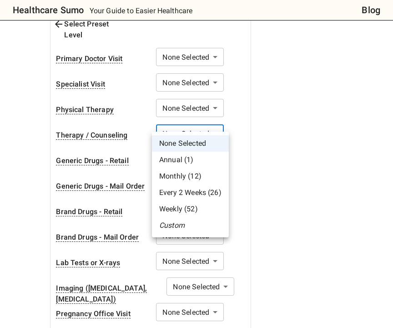
click at [184, 176] on li "Monthly (12)" at bounding box center [190, 176] width 77 height 16
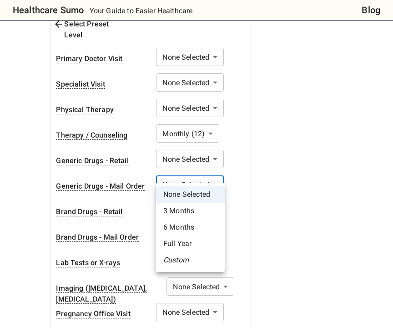
click at [184, 212] on li "3 Months" at bounding box center [190, 210] width 69 height 16
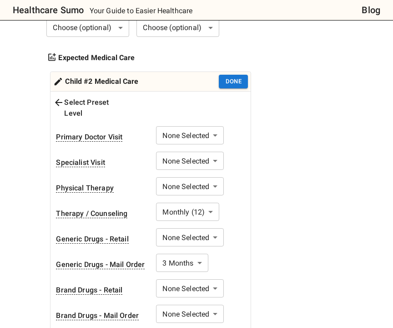
scroll to position [271, 0]
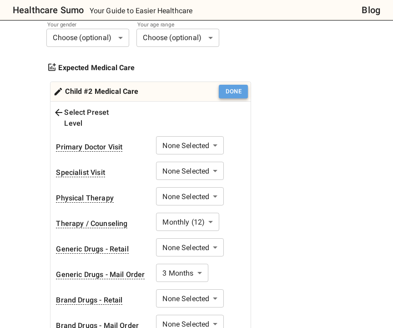
click at [232, 94] on button "Done" at bounding box center [233, 92] width 29 height 14
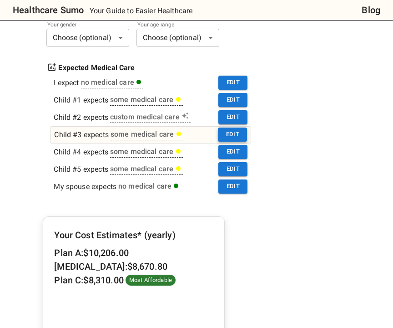
click at [224, 134] on button "Edit" at bounding box center [232, 134] width 29 height 14
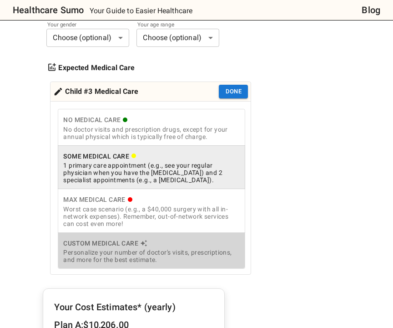
click at [136, 257] on div "Personalize your number of doctor's visits, prescriptions, and more for the bes…" at bounding box center [151, 255] width 177 height 15
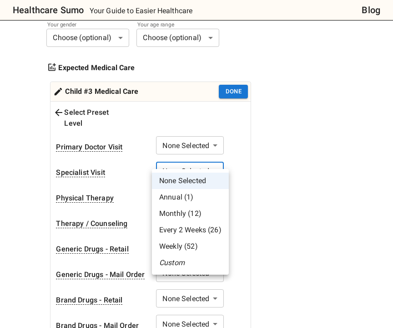
click at [183, 216] on li "Monthly (12)" at bounding box center [190, 213] width 77 height 16
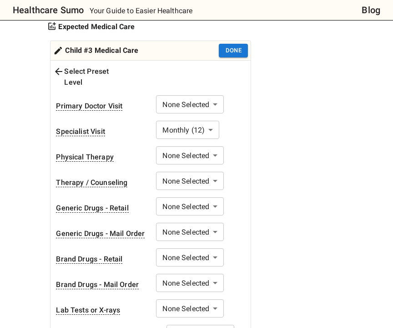
scroll to position [317, 0]
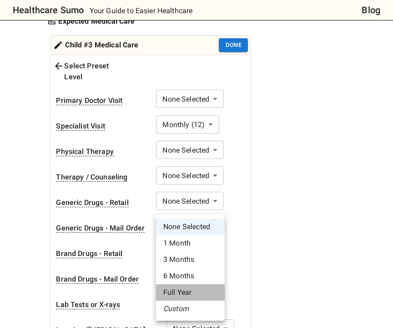
click at [188, 298] on li "Full Year" at bounding box center [190, 292] width 69 height 16
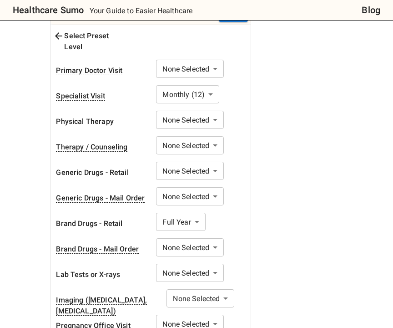
scroll to position [349, 0]
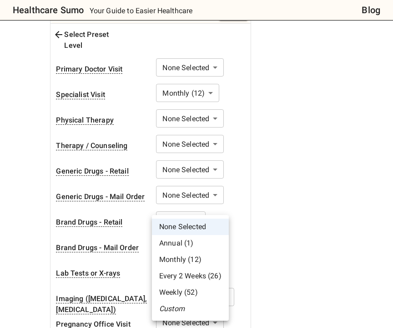
click at [178, 309] on li "Custom" at bounding box center [190, 308] width 77 height 16
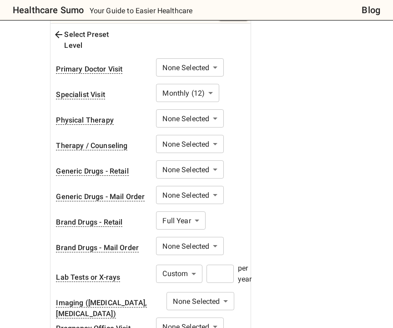
click at [214, 264] on input "number" at bounding box center [220, 273] width 27 height 18
click at [313, 215] on div "1. Add insurance plans to compare Edit plans 2. How much healthcare do you thin…" at bounding box center [192, 129] width 293 height 627
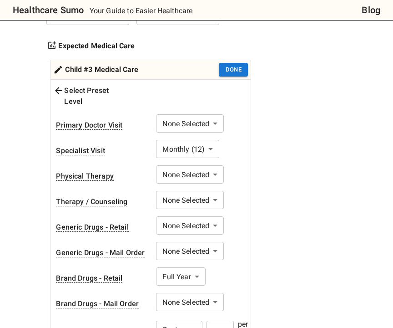
scroll to position [278, 0]
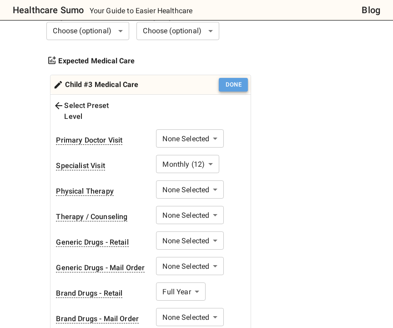
click at [239, 84] on button "Done" at bounding box center [233, 85] width 29 height 14
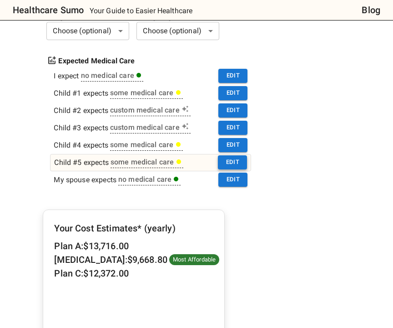
click at [226, 159] on button "Edit" at bounding box center [232, 162] width 29 height 14
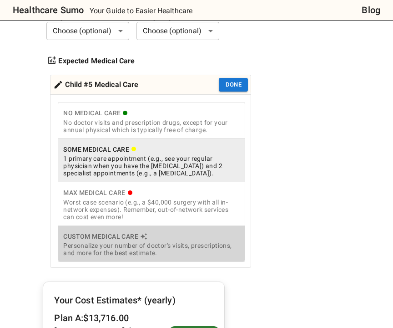
click at [150, 247] on div "Personalize your number of doctor's visits, prescriptions, and more for the bes…" at bounding box center [151, 249] width 177 height 15
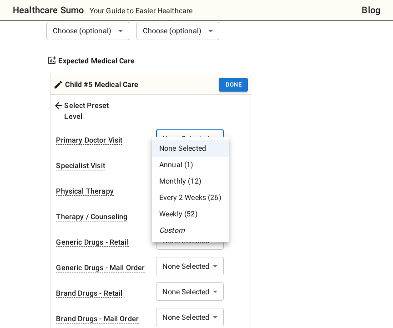
click at [181, 227] on li "Custom" at bounding box center [190, 230] width 77 height 16
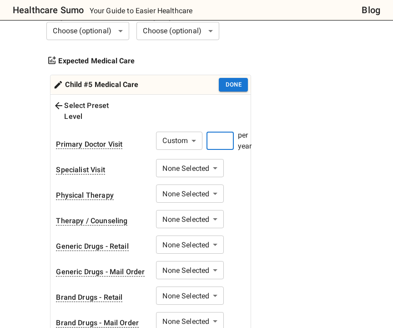
click at [222, 131] on input "number" at bounding box center [220, 140] width 27 height 18
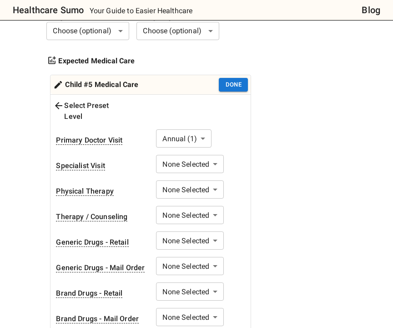
click at [283, 139] on div "1. Add insurance plans to compare Edit plans 2. How much healthcare do you thin…" at bounding box center [192, 198] width 293 height 623
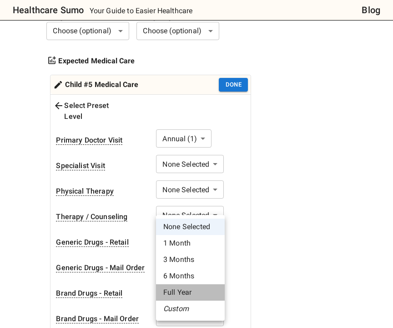
click at [189, 295] on li "Full Year" at bounding box center [190, 292] width 69 height 16
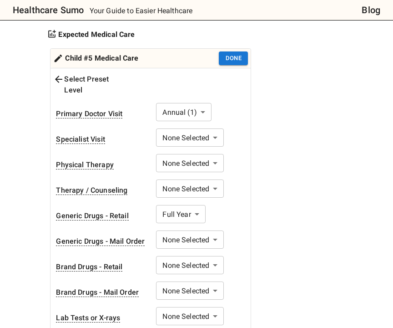
scroll to position [305, 0]
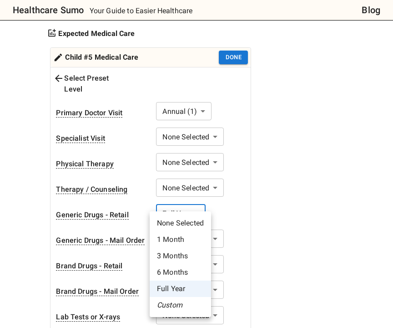
click at [177, 253] on li "3 Months" at bounding box center [180, 256] width 61 height 16
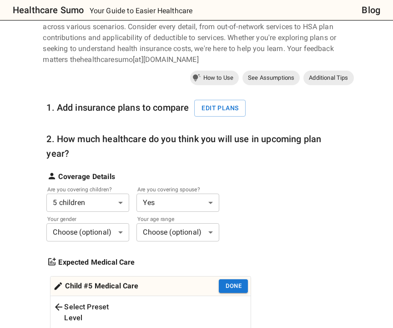
scroll to position [77, 0]
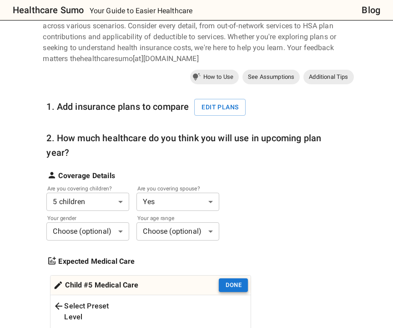
click at [239, 281] on button "Done" at bounding box center [233, 285] width 29 height 14
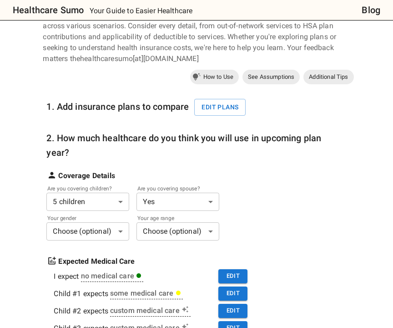
scroll to position [107, 0]
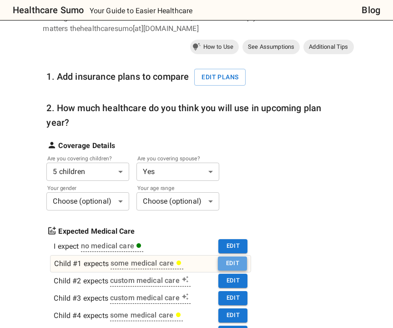
click at [234, 261] on button "Edit" at bounding box center [232, 263] width 29 height 14
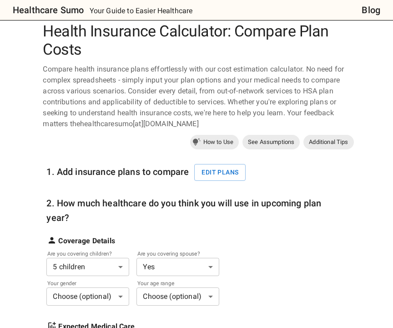
scroll to position [0, 0]
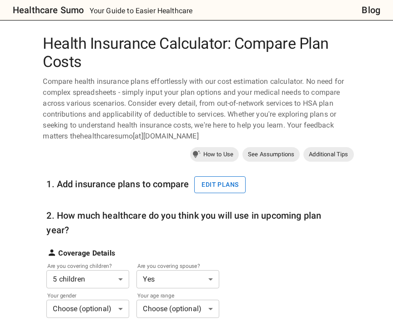
click at [222, 184] on button "Edit plans" at bounding box center [219, 184] width 51 height 17
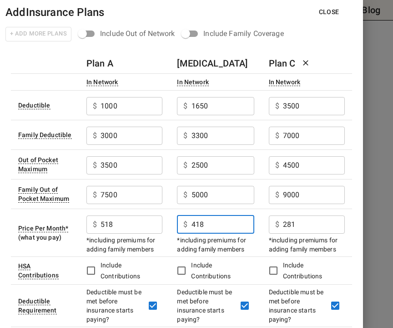
drag, startPoint x: 209, startPoint y: 223, endPoint x: 190, endPoint y: 222, distance: 19.1
click at [190, 223] on div "$ 418 ​" at bounding box center [215, 224] width 77 height 18
type input "364"
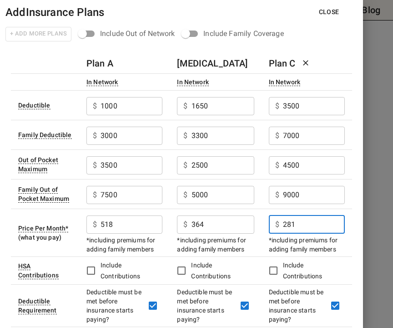
drag, startPoint x: 312, startPoint y: 222, endPoint x: 278, endPoint y: 222, distance: 34.1
click at [278, 222] on div "$ 281 ​" at bounding box center [307, 224] width 76 height 18
type input "131"
click at [332, 58] on div "Plan C" at bounding box center [307, 63] width 76 height 15
click at [332, 13] on button "Close" at bounding box center [329, 12] width 35 height 17
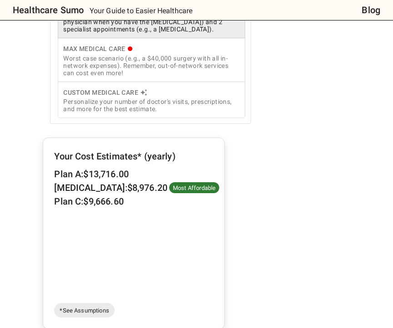
scroll to position [423, 0]
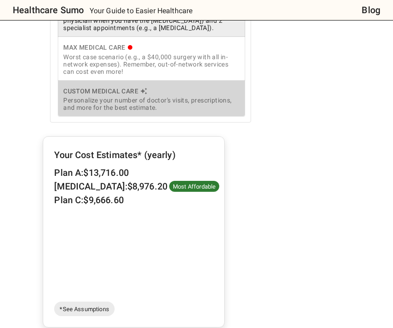
click at [171, 103] on div "Personalize your number of doctor's visits, prescriptions, and more for the bes…" at bounding box center [151, 103] width 177 height 15
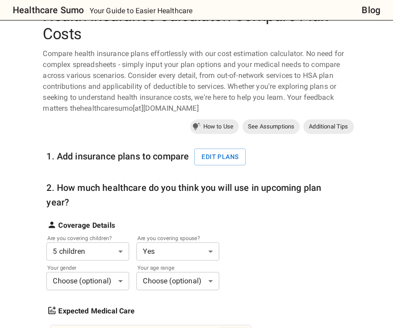
scroll to position [0, 0]
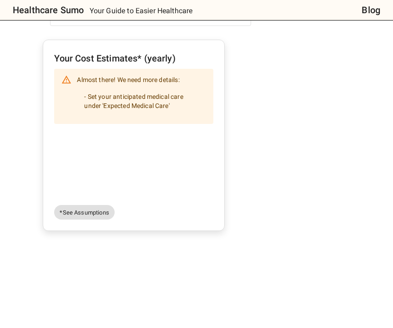
click at [75, 208] on span "*See Assumptions" at bounding box center [84, 212] width 60 height 9
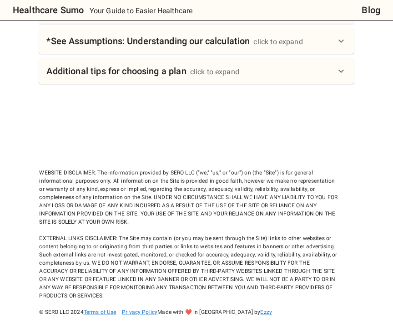
click at [224, 66] on div "click to expand" at bounding box center [214, 71] width 49 height 11
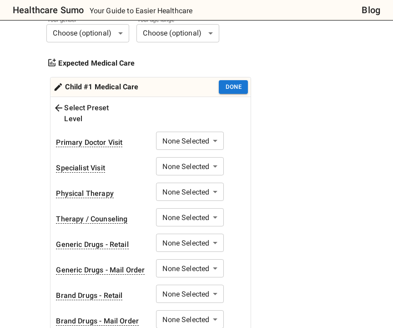
scroll to position [274, 0]
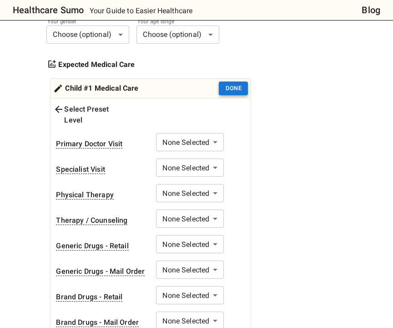
click at [234, 89] on button "Done" at bounding box center [233, 88] width 29 height 14
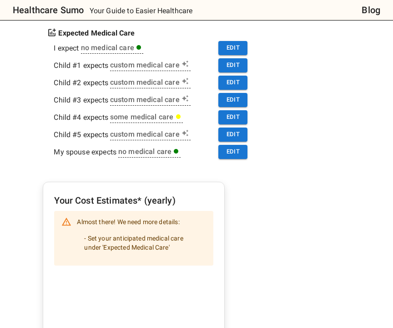
scroll to position [308, 0]
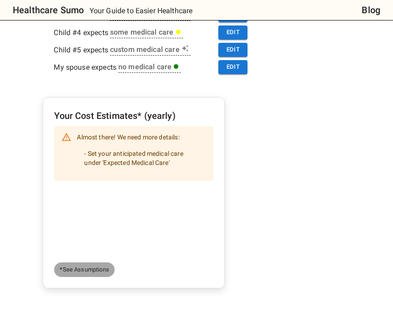
click at [81, 272] on span "*See Assumptions" at bounding box center [84, 269] width 60 height 9
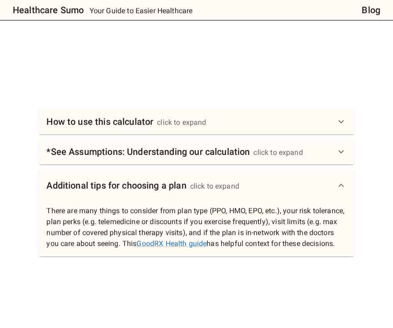
scroll to position [727, 0]
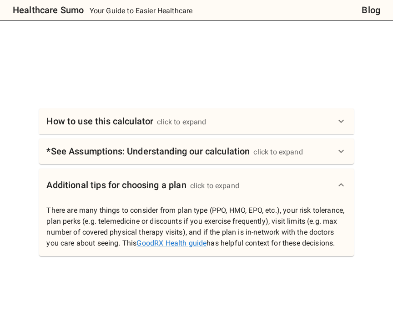
click at [185, 123] on div "click to expand" at bounding box center [181, 121] width 49 height 11
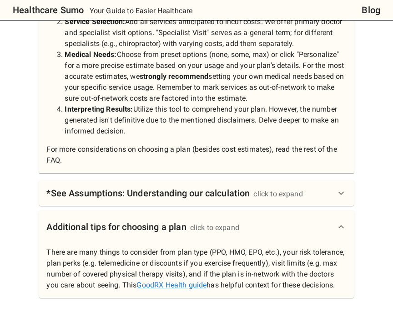
scroll to position [918, 0]
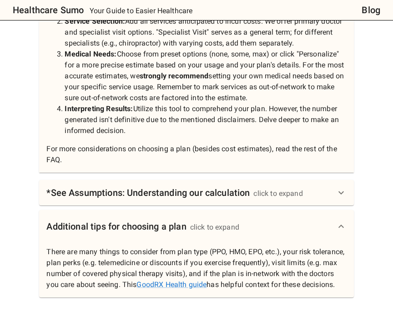
click at [205, 204] on div "*See Assumptions: Understanding our calculation click to expand" at bounding box center [196, 192] width 314 height 25
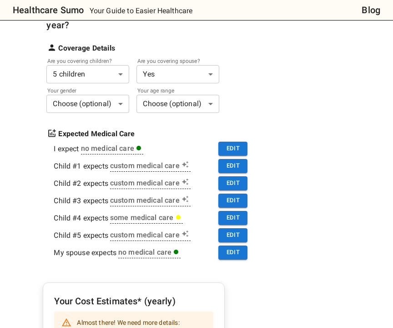
scroll to position [0, 0]
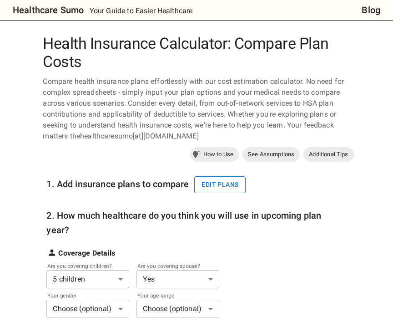
click at [237, 183] on button "Edit plans" at bounding box center [219, 184] width 51 height 17
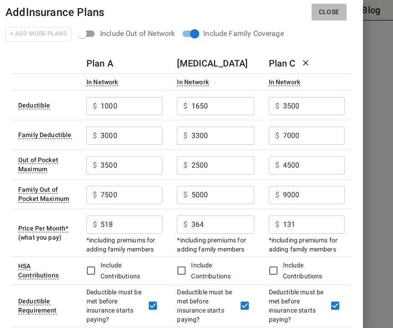
click at [326, 13] on button "Close" at bounding box center [329, 12] width 35 height 17
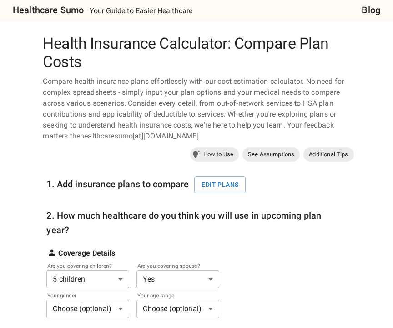
click at [196, 13] on div "Healthcare Sumo Your Guide to Easier Healthcare" at bounding box center [183, 10] width 356 height 15
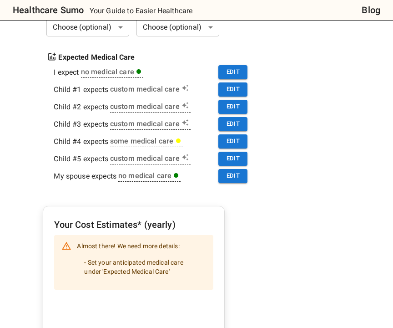
scroll to position [304, 0]
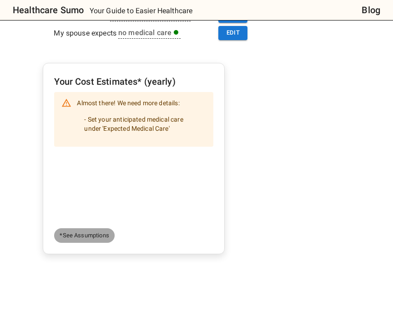
click at [101, 236] on span "*See Assumptions" at bounding box center [84, 235] width 60 height 9
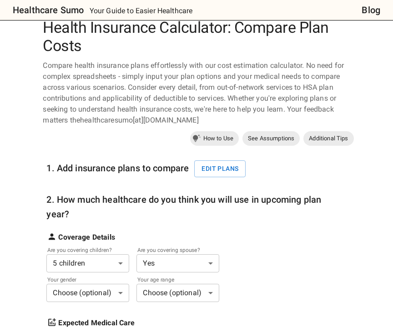
scroll to position [0, 0]
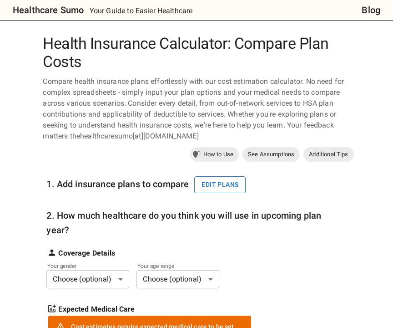
click at [225, 187] on button "Edit plans" at bounding box center [219, 184] width 51 height 17
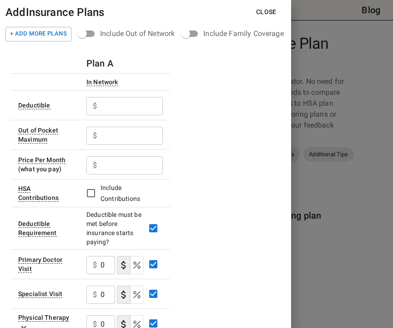
scroll to position [372, 0]
click at [308, 61] on div at bounding box center [196, 164] width 393 height 328
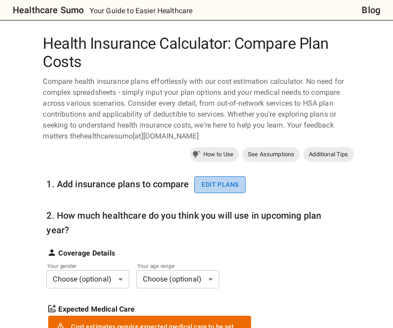
click at [235, 181] on button "Edit plans" at bounding box center [219, 184] width 51 height 17
